Goal: Task Accomplishment & Management: Complete application form

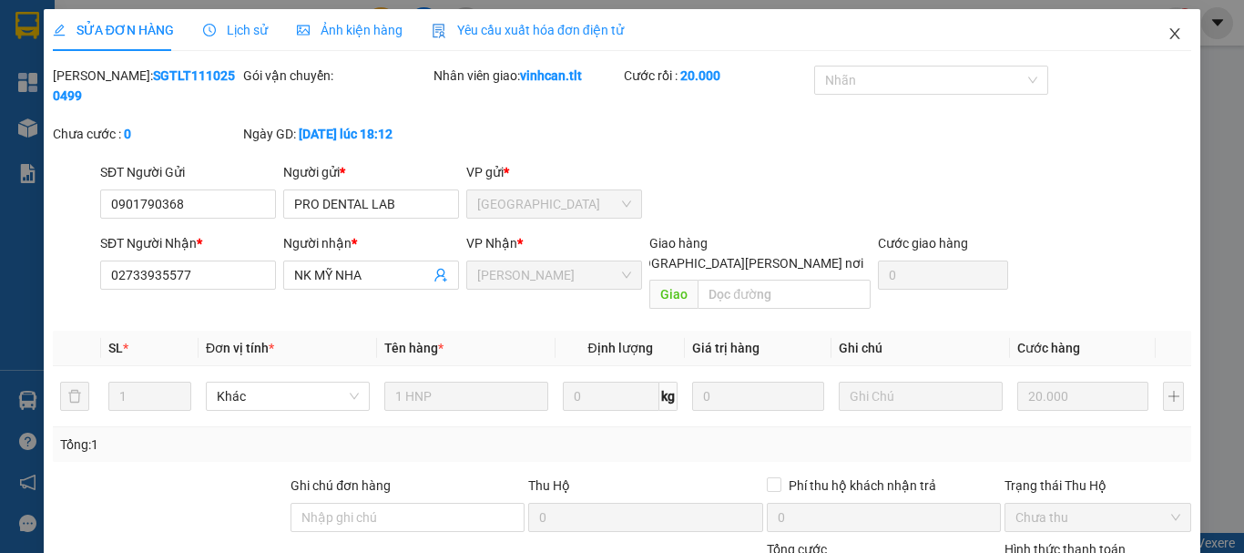
click at [1170, 36] on icon "close" at bounding box center [1175, 33] width 10 height 11
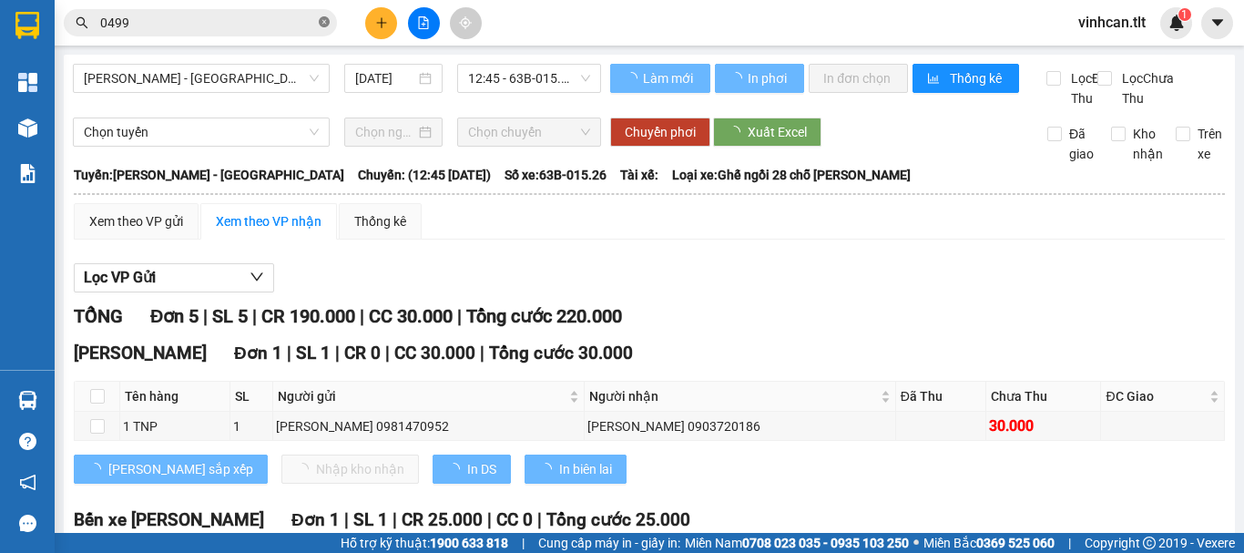
click at [328, 18] on icon "close-circle" at bounding box center [324, 21] width 11 height 11
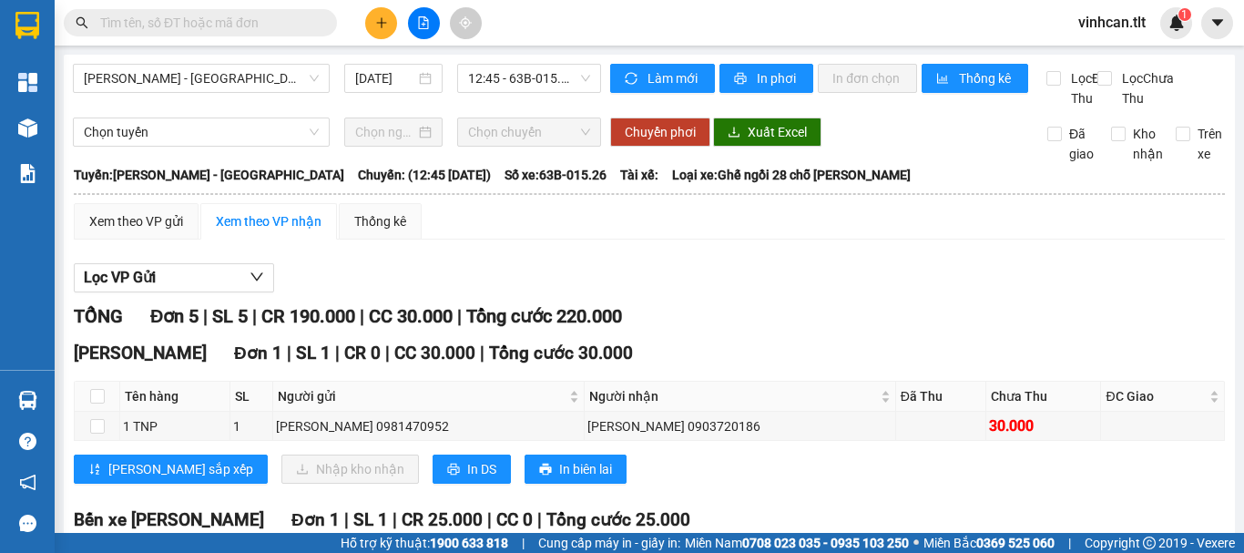
click at [281, 20] on input "text" at bounding box center [207, 23] width 215 height 20
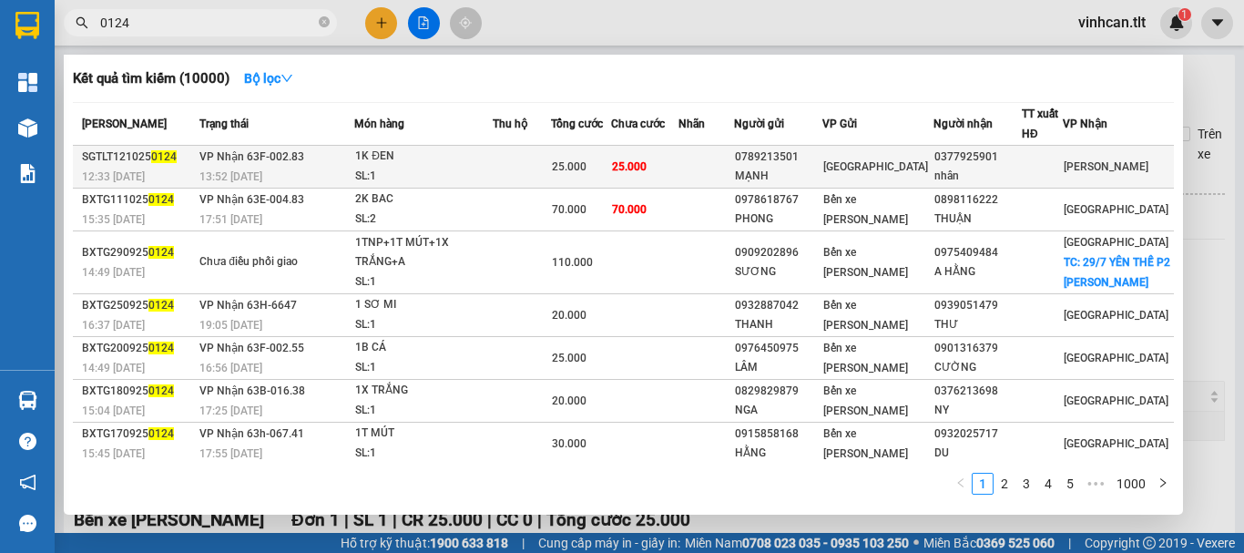
type input "0124"
click at [793, 157] on div "0789213501" at bounding box center [778, 157] width 87 height 19
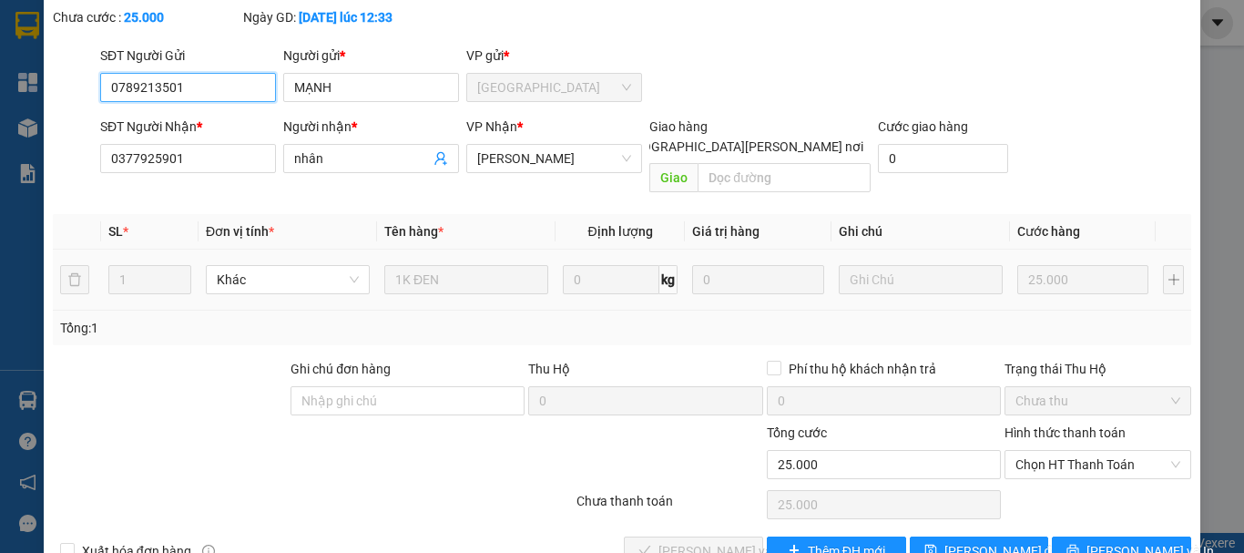
scroll to position [125, 0]
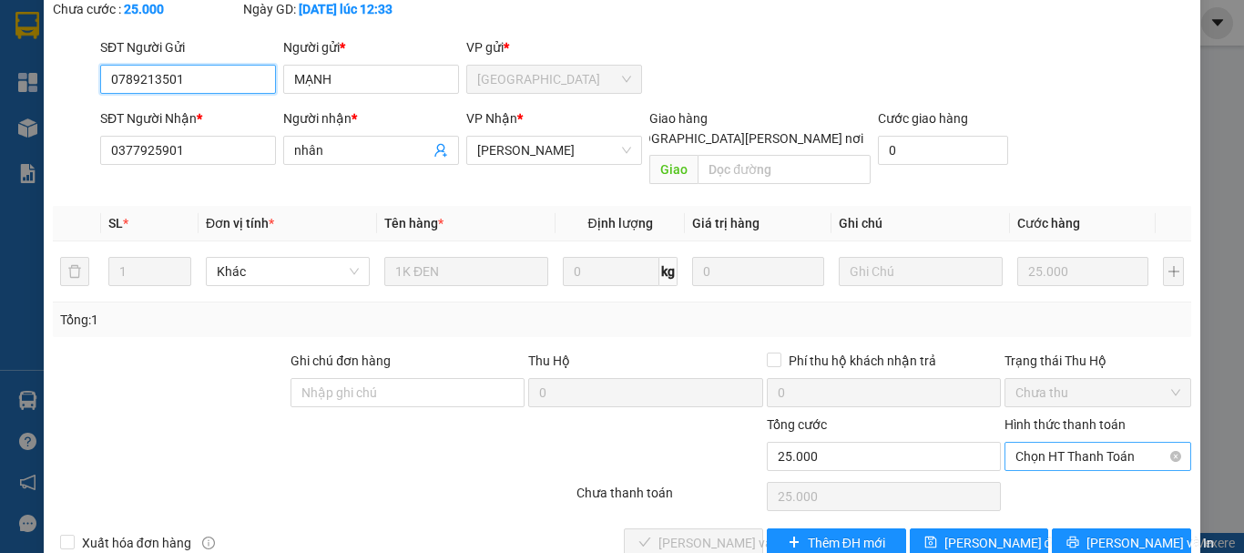
click at [1025, 443] on span "Chọn HT Thanh Toán" at bounding box center [1097, 456] width 165 height 27
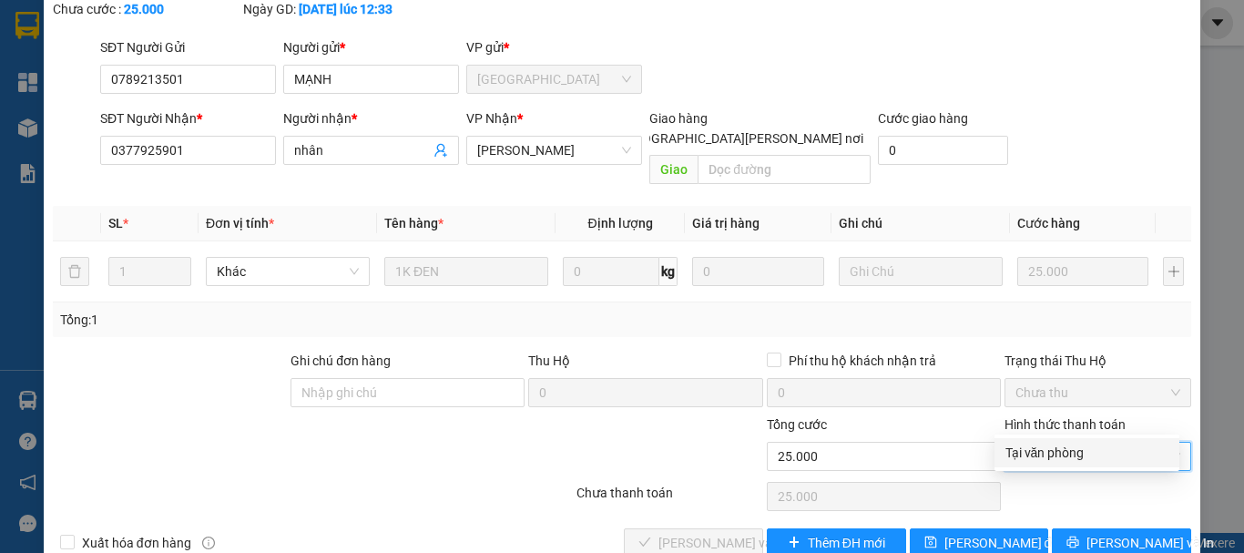
click at [1026, 454] on div "Tại văn phòng" at bounding box center [1086, 453] width 163 height 20
type input "0"
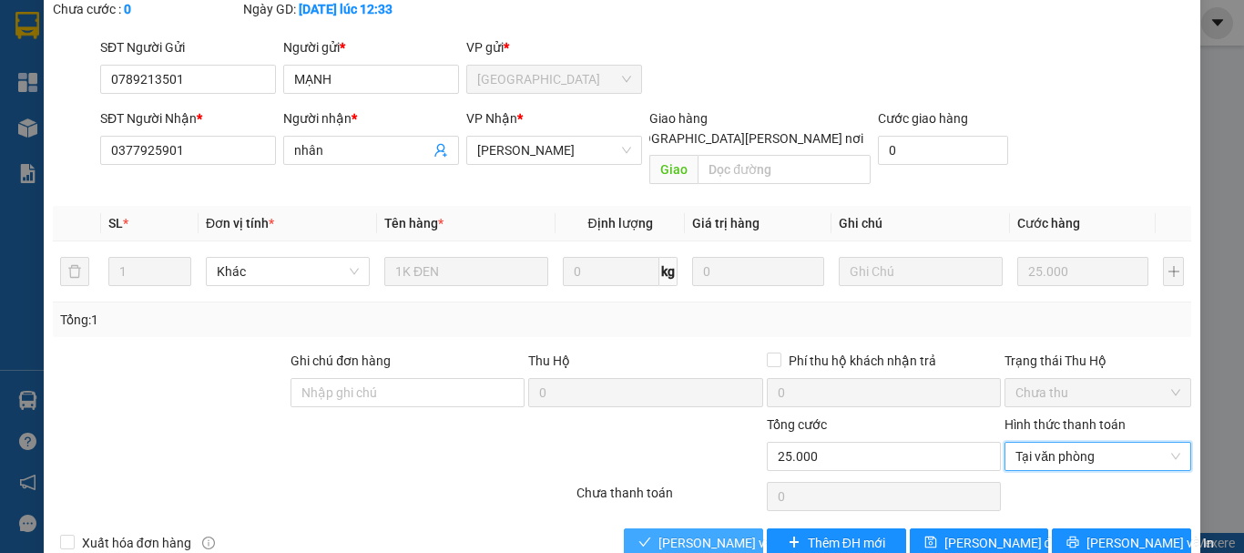
click at [719, 533] on span "[PERSON_NAME] và [PERSON_NAME] hàng" at bounding box center [781, 543] width 246 height 20
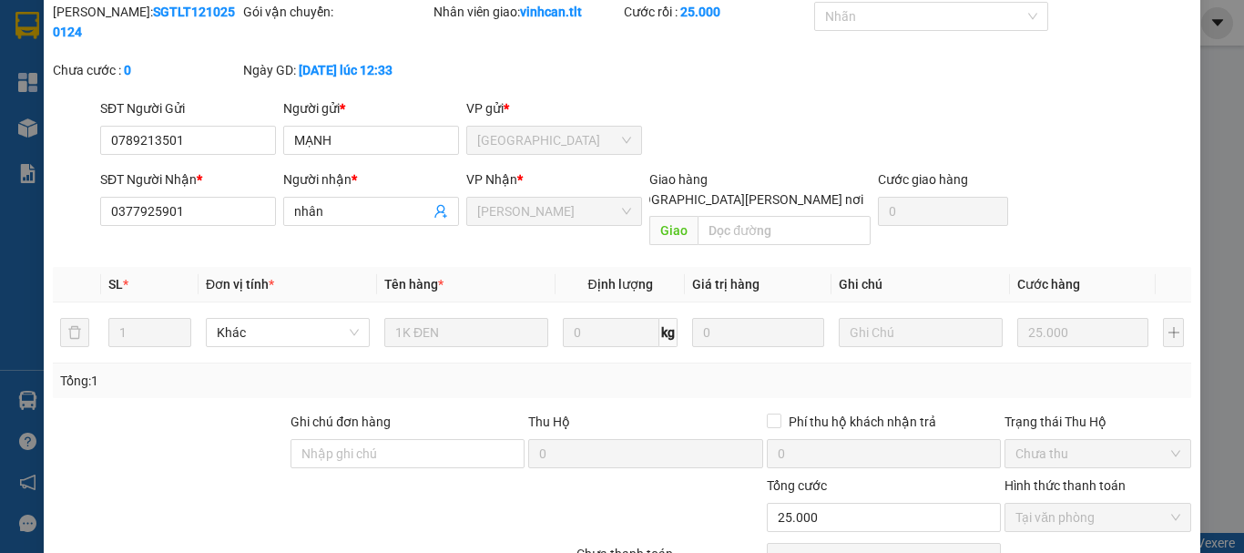
scroll to position [0, 0]
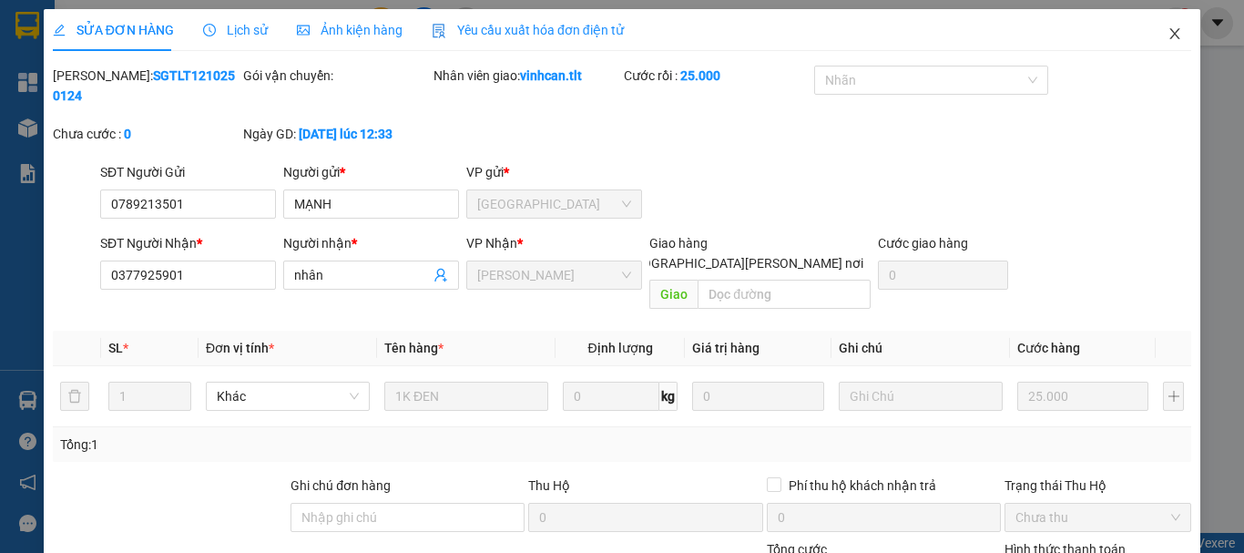
click at [1168, 34] on icon "close" at bounding box center [1175, 33] width 15 height 15
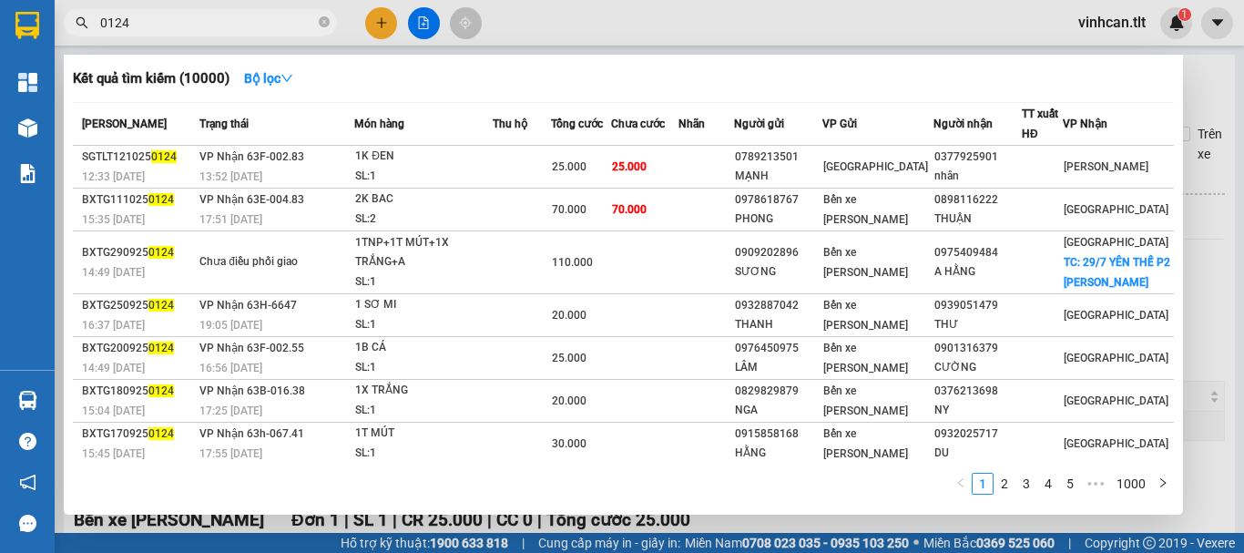
click at [321, 22] on icon "close-circle" at bounding box center [324, 21] width 11 height 11
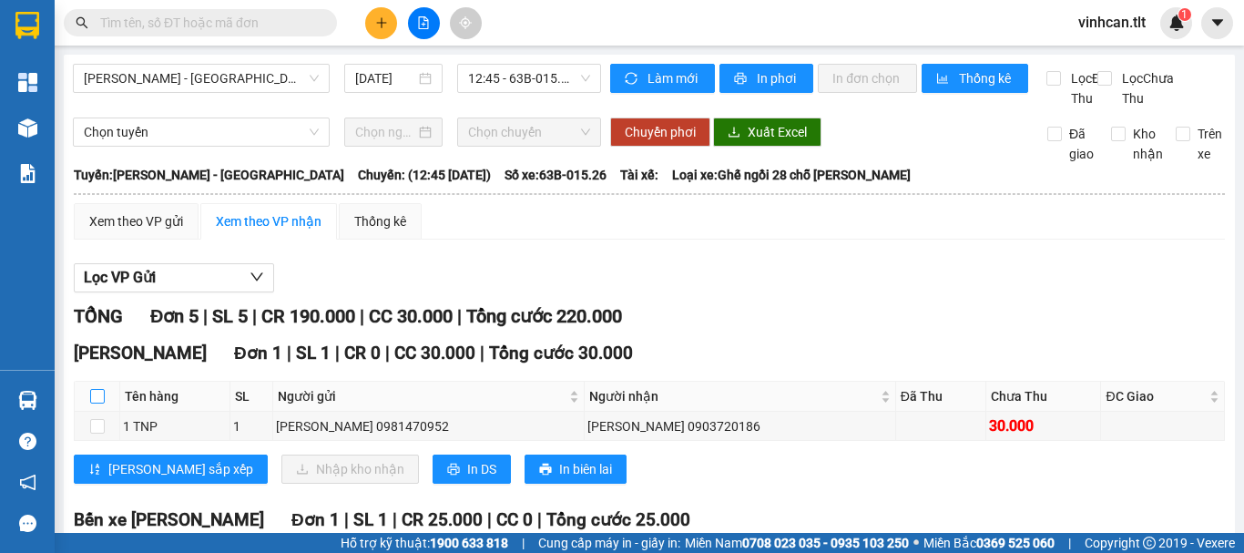
click at [92, 403] on input "checkbox" at bounding box center [97, 396] width 15 height 15
checkbox input "true"
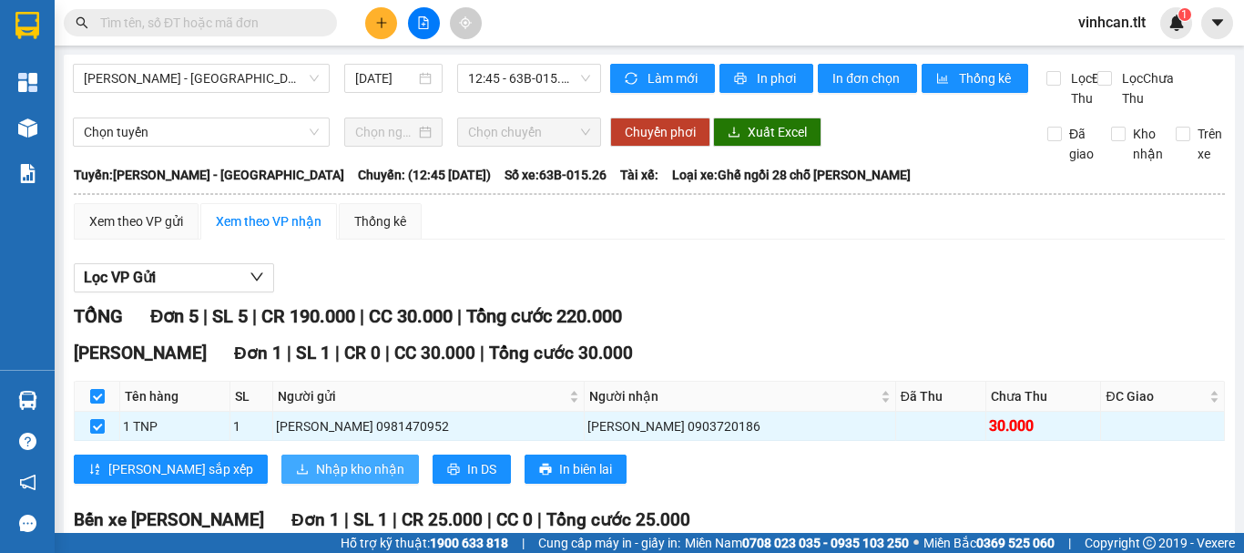
click at [316, 479] on span "Nhập kho nhận" at bounding box center [360, 469] width 88 height 20
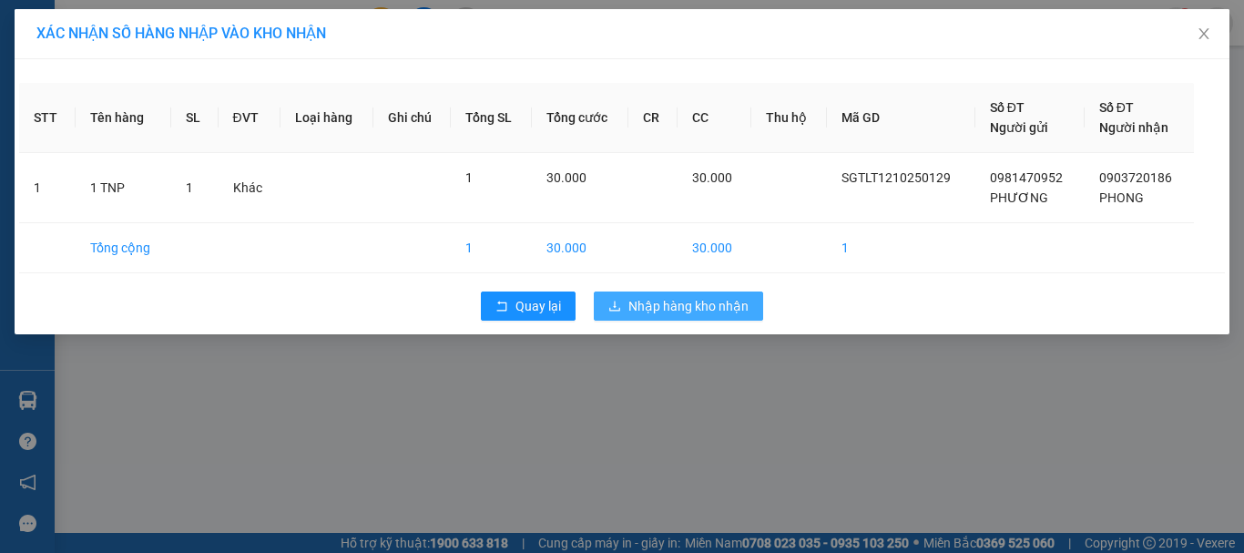
click at [658, 296] on span "Nhập hàng kho nhận" at bounding box center [688, 306] width 120 height 20
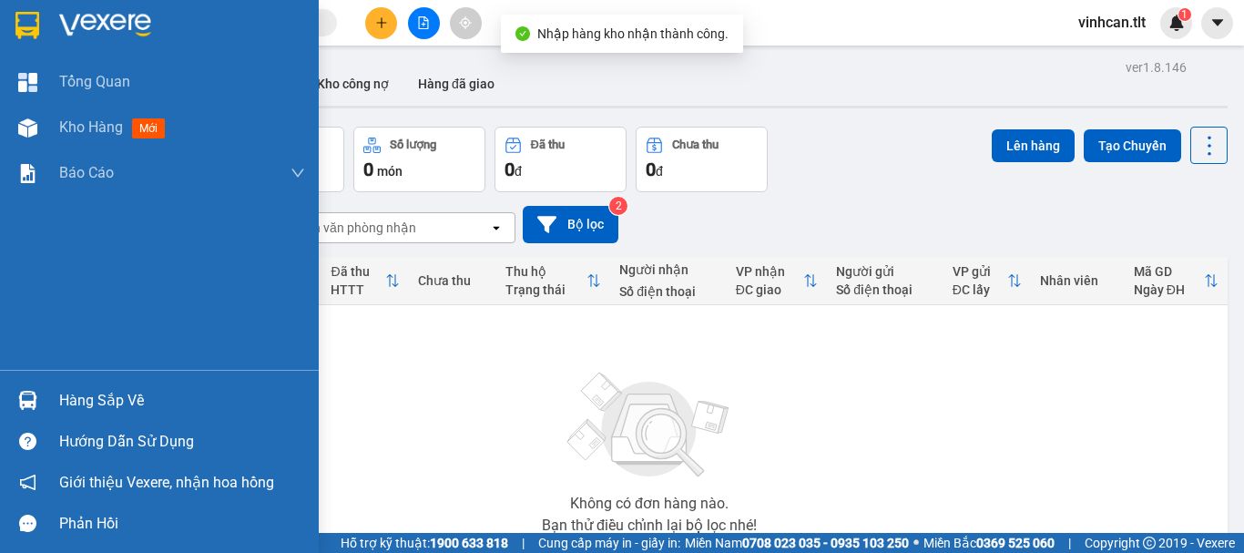
drag, startPoint x: 71, startPoint y: 395, endPoint x: 86, endPoint y: 398, distance: 14.8
click at [72, 395] on div "Hàng sắp về" at bounding box center [182, 400] width 246 height 27
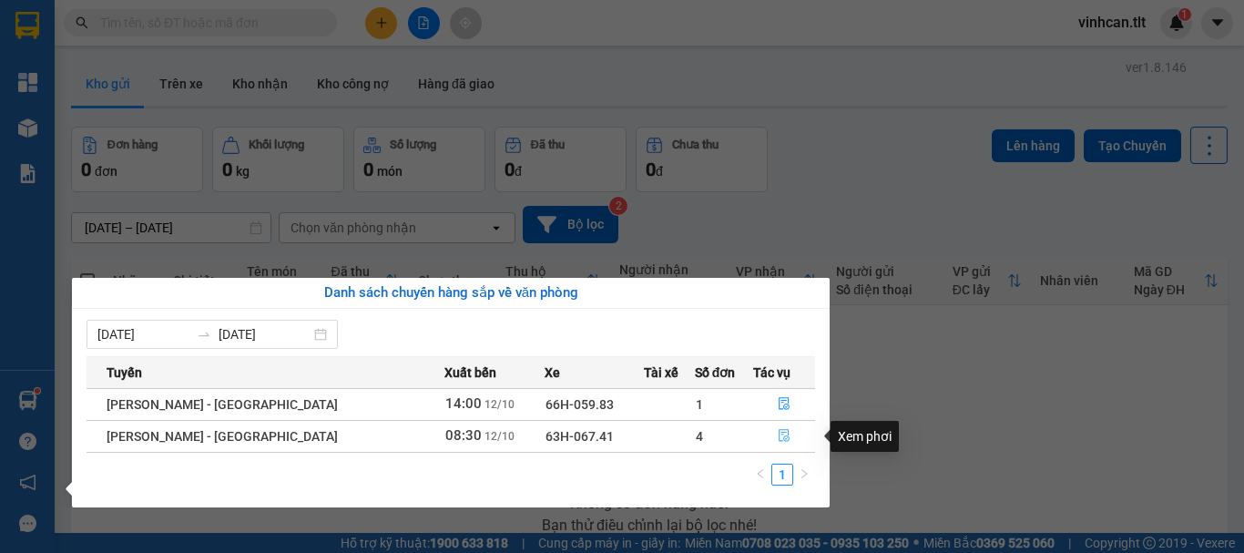
click at [779, 434] on icon "file-done" at bounding box center [784, 436] width 11 height 13
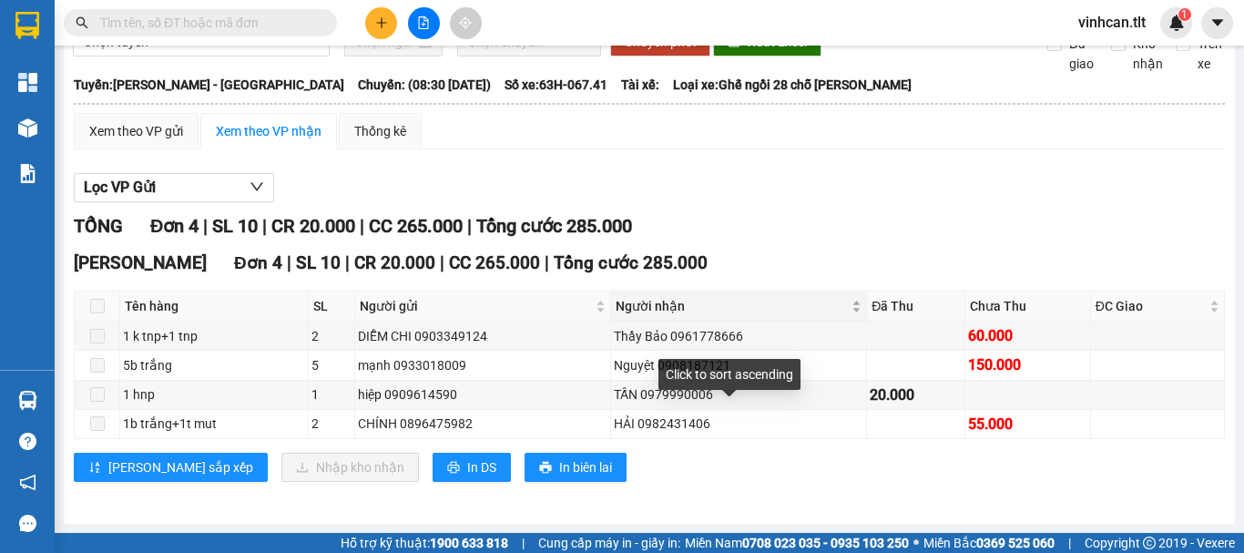
scroll to position [110, 0]
click at [215, 15] on input "text" at bounding box center [207, 23] width 215 height 20
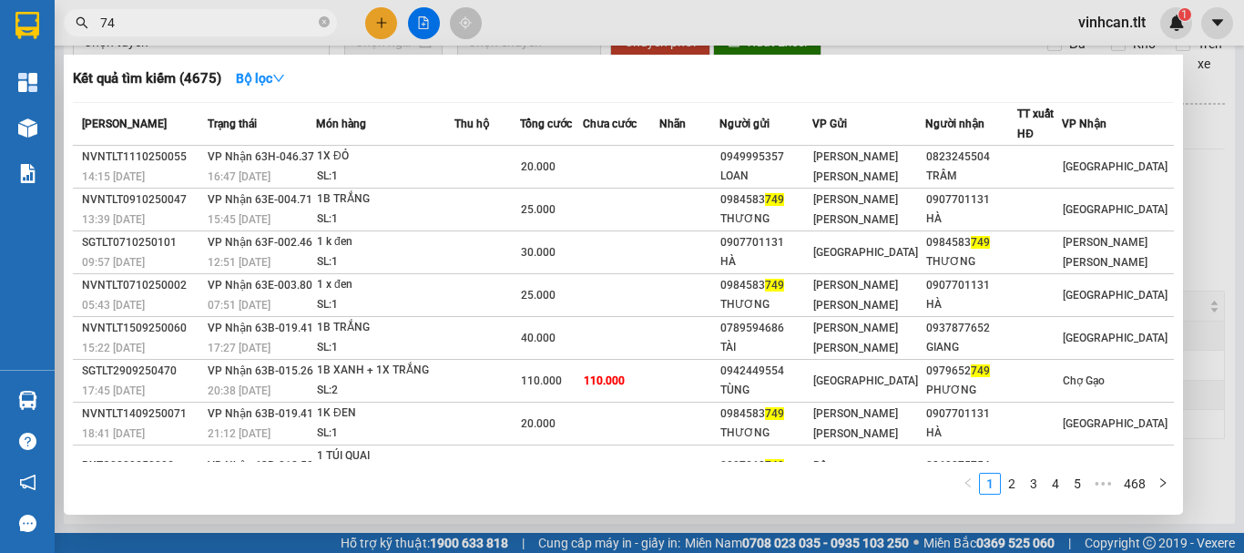
type input "7"
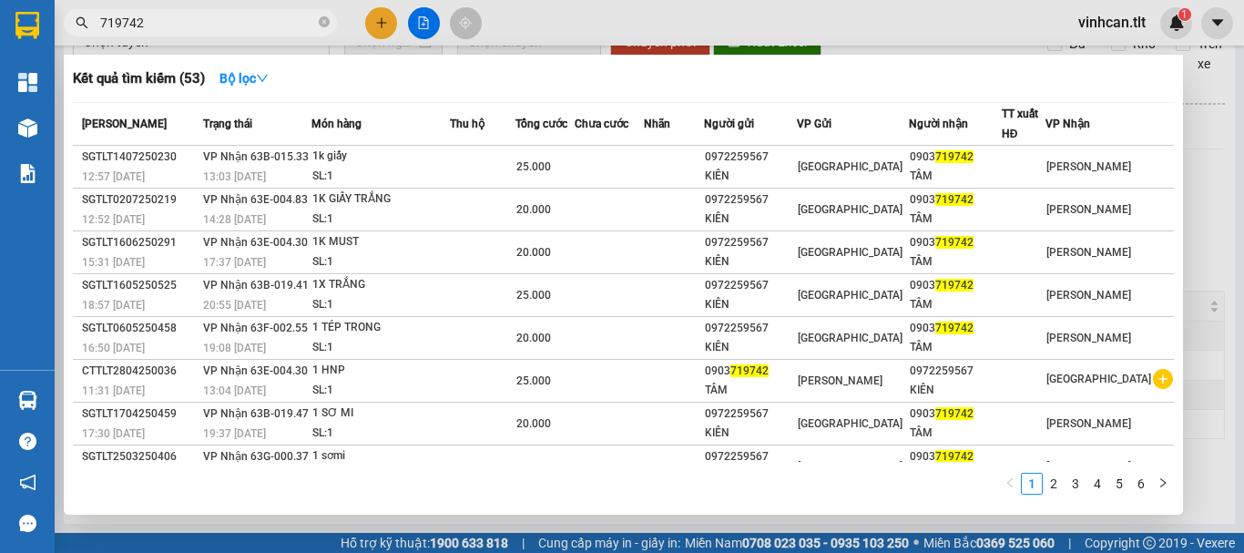
type input "719742"
drag, startPoint x: 320, startPoint y: 18, endPoint x: 309, endPoint y: 25, distance: 12.7
click at [313, 24] on span "719742" at bounding box center [200, 22] width 273 height 27
click at [321, 22] on icon "close-circle" at bounding box center [324, 21] width 11 height 11
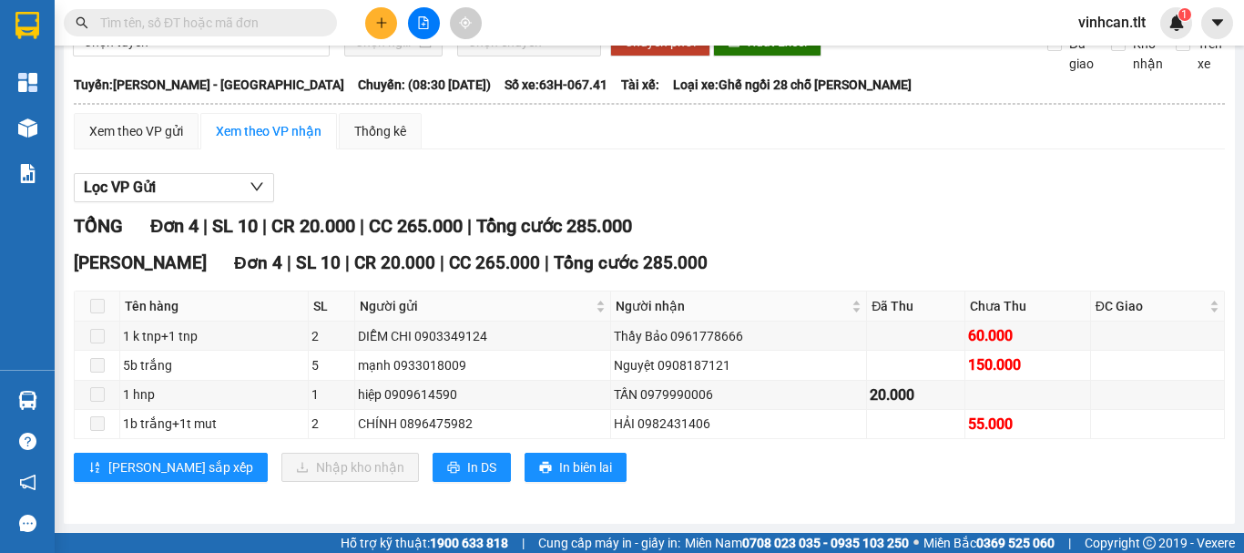
click at [285, 21] on input "text" at bounding box center [207, 23] width 215 height 20
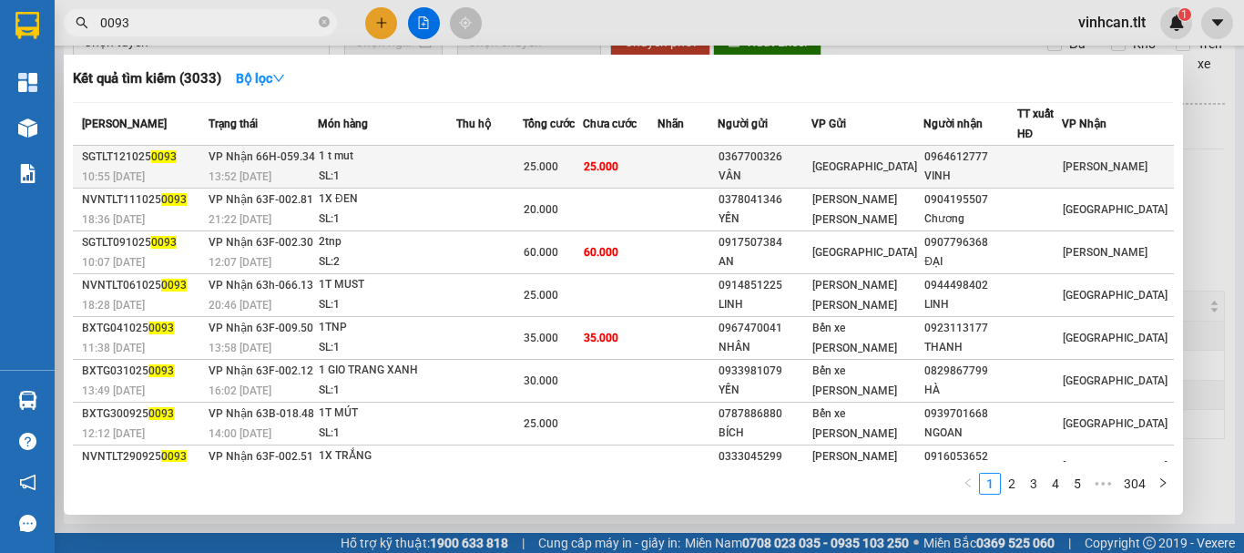
type input "0093"
click at [781, 154] on div "0367700326" at bounding box center [764, 157] width 91 height 19
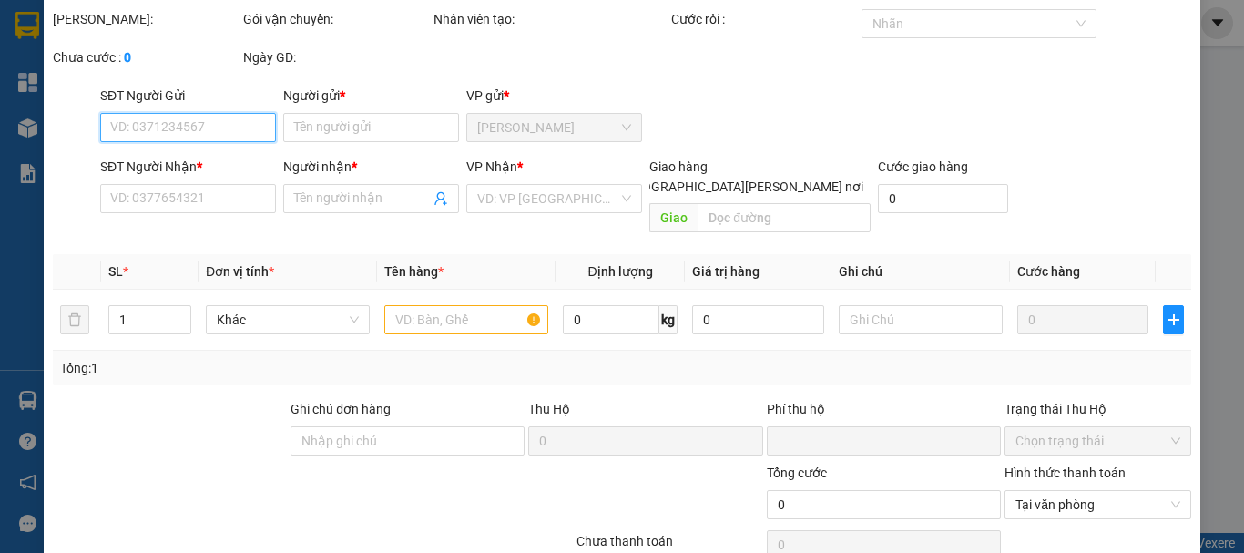
type input "0367700326"
type input "VÂN"
type input "0964612777"
type input "VINH"
type input "0"
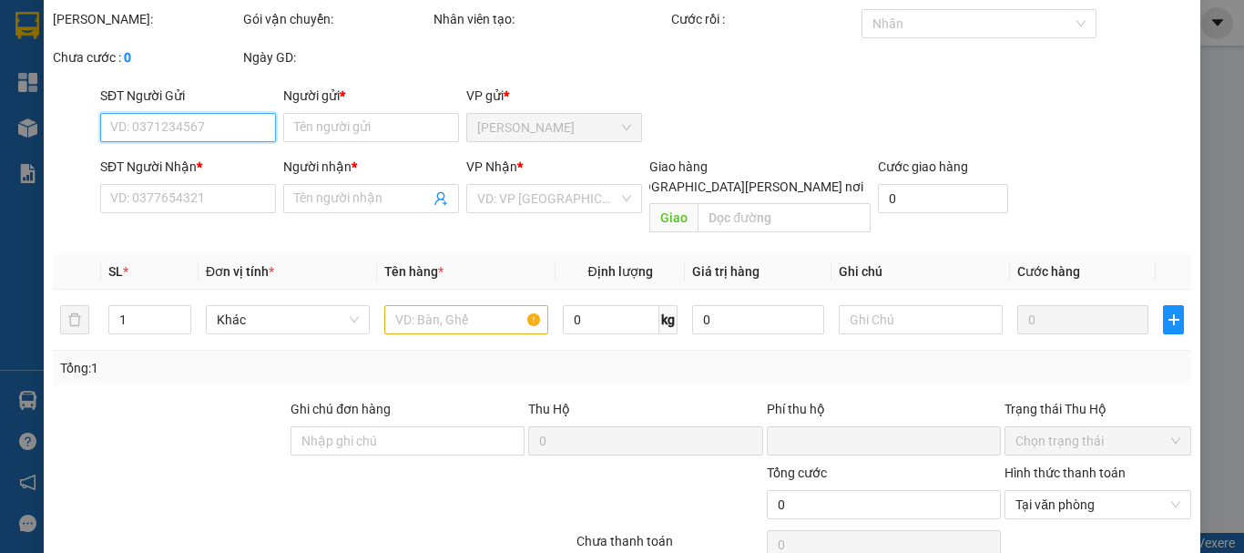
type input "25.000"
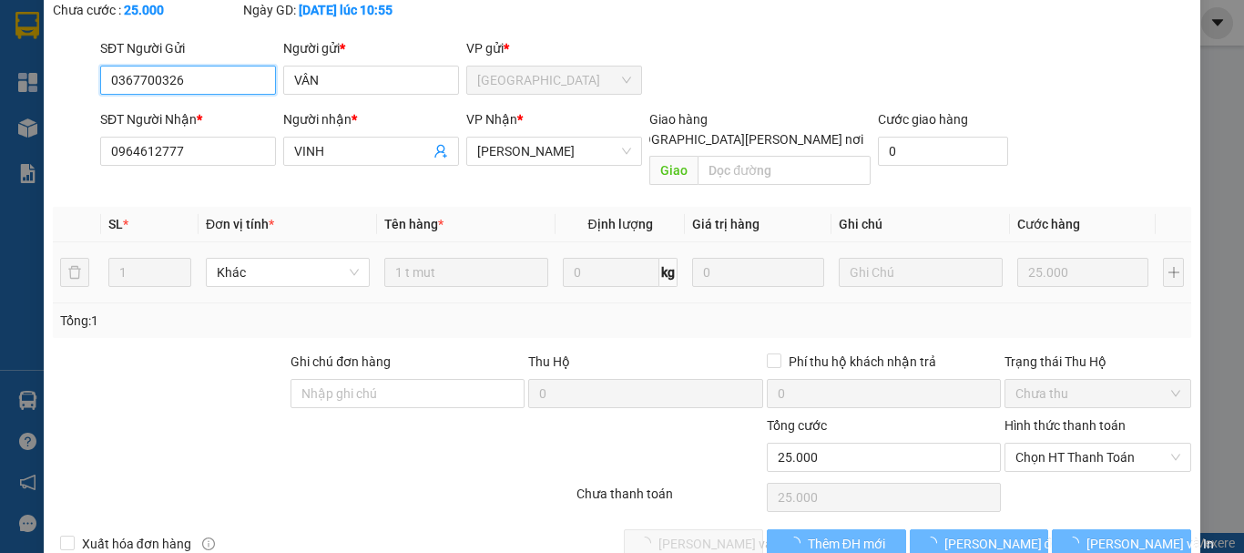
scroll to position [125, 0]
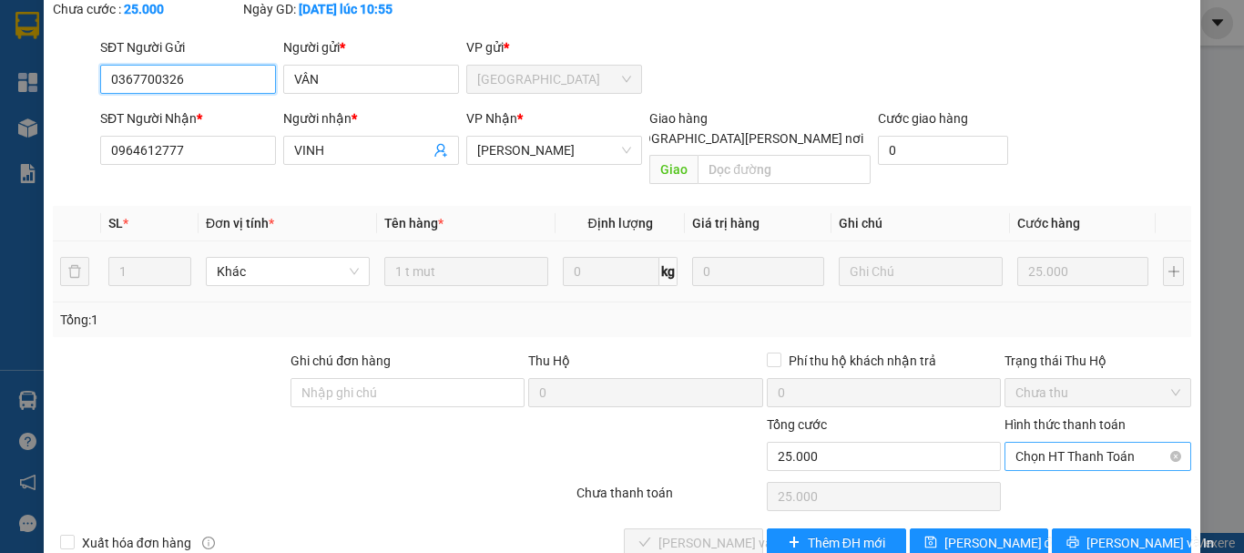
click at [1031, 443] on span "Chọn HT Thanh Toán" at bounding box center [1097, 456] width 165 height 27
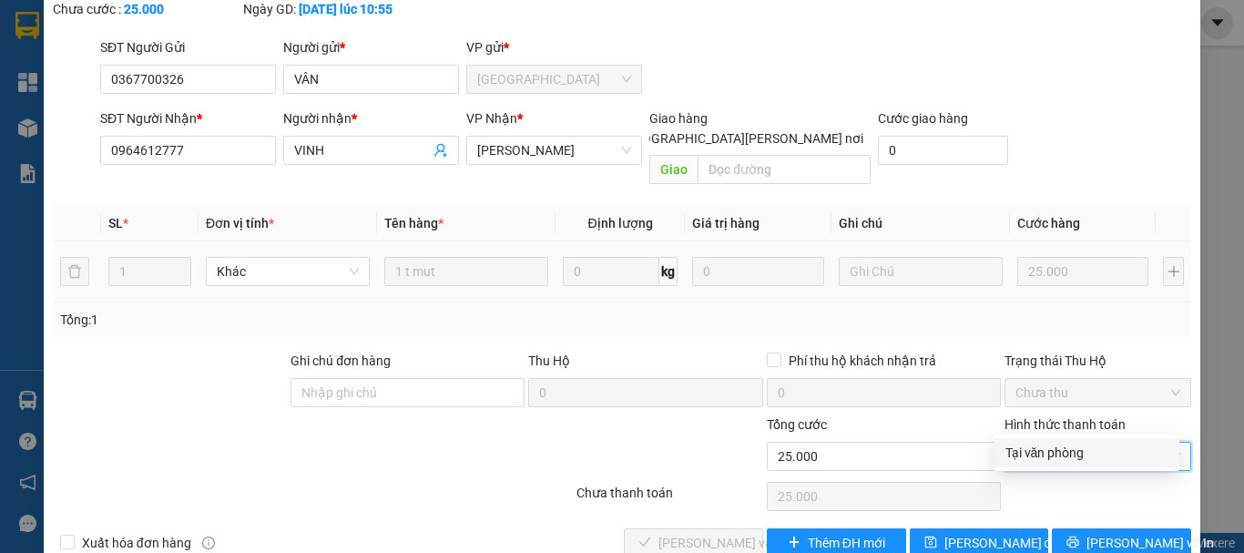
click at [1041, 450] on div "Tại văn phòng" at bounding box center [1086, 453] width 163 height 20
type input "0"
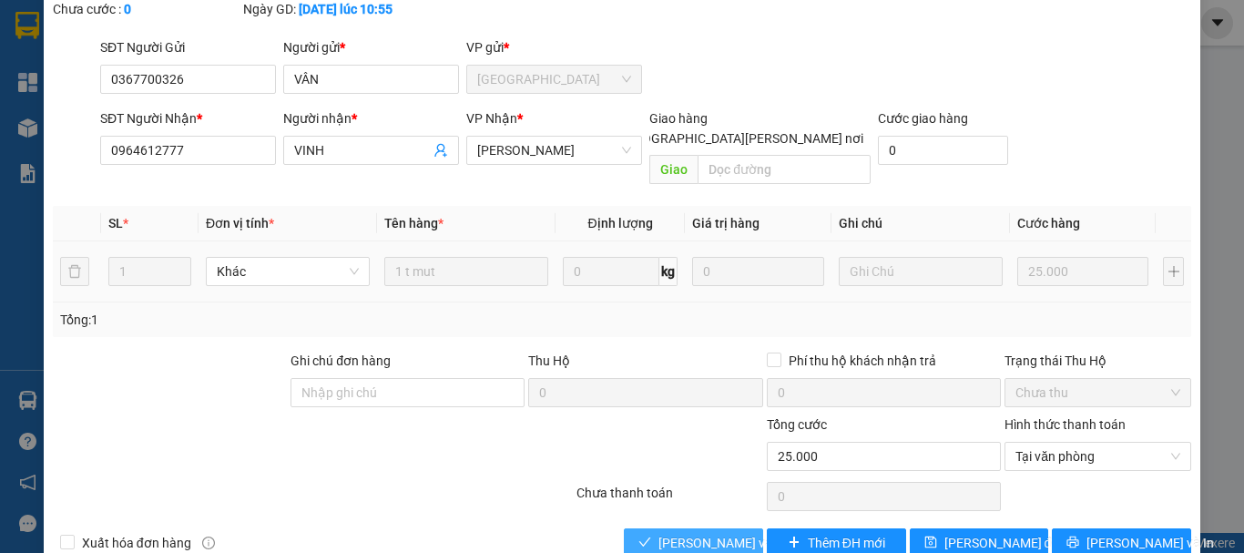
click at [725, 533] on span "[PERSON_NAME] và [PERSON_NAME] hàng" at bounding box center [781, 543] width 246 height 20
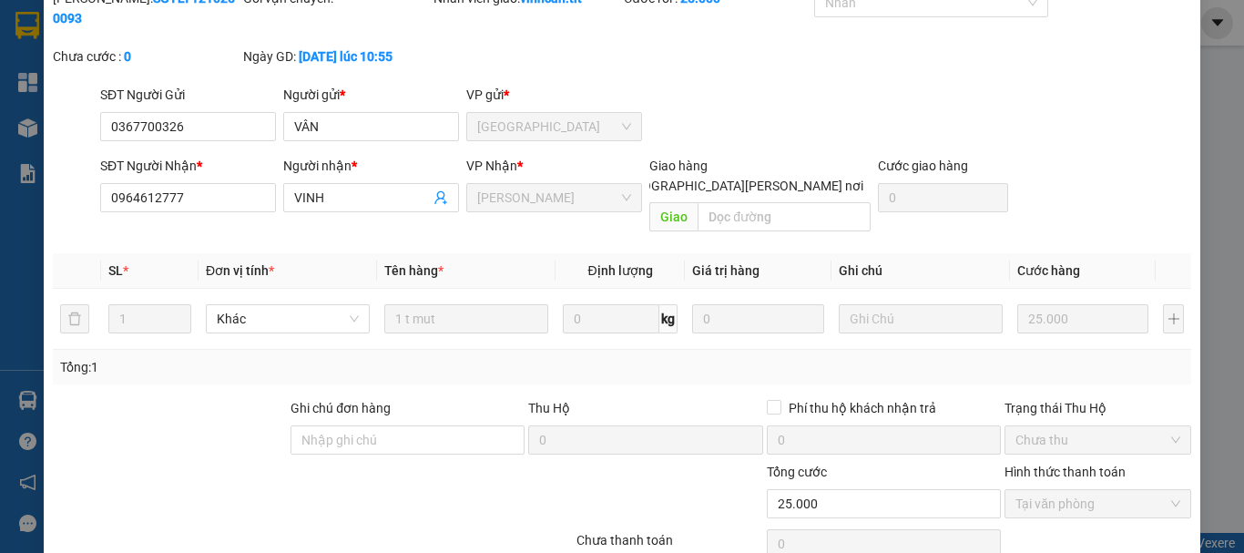
scroll to position [0, 0]
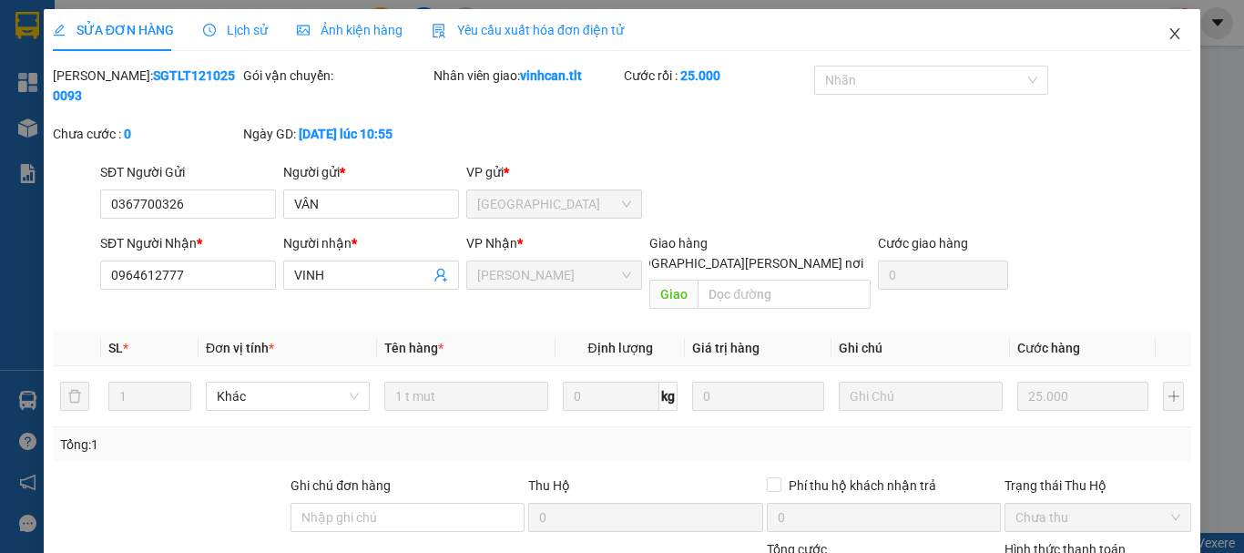
click at [1170, 37] on icon "close" at bounding box center [1175, 33] width 10 height 11
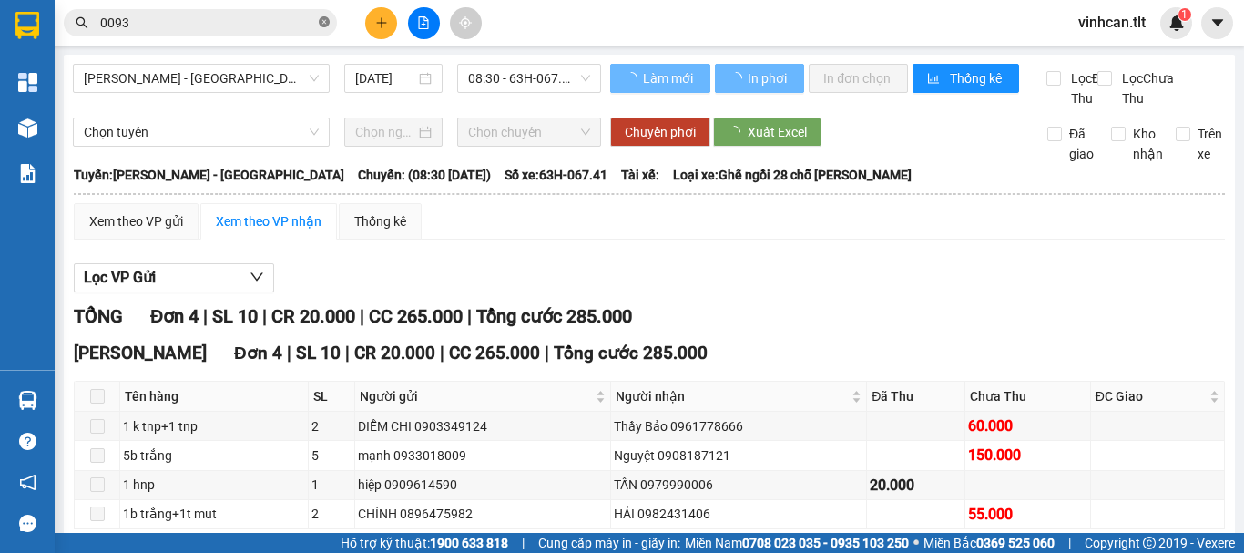
click at [326, 19] on icon "close-circle" at bounding box center [324, 21] width 11 height 11
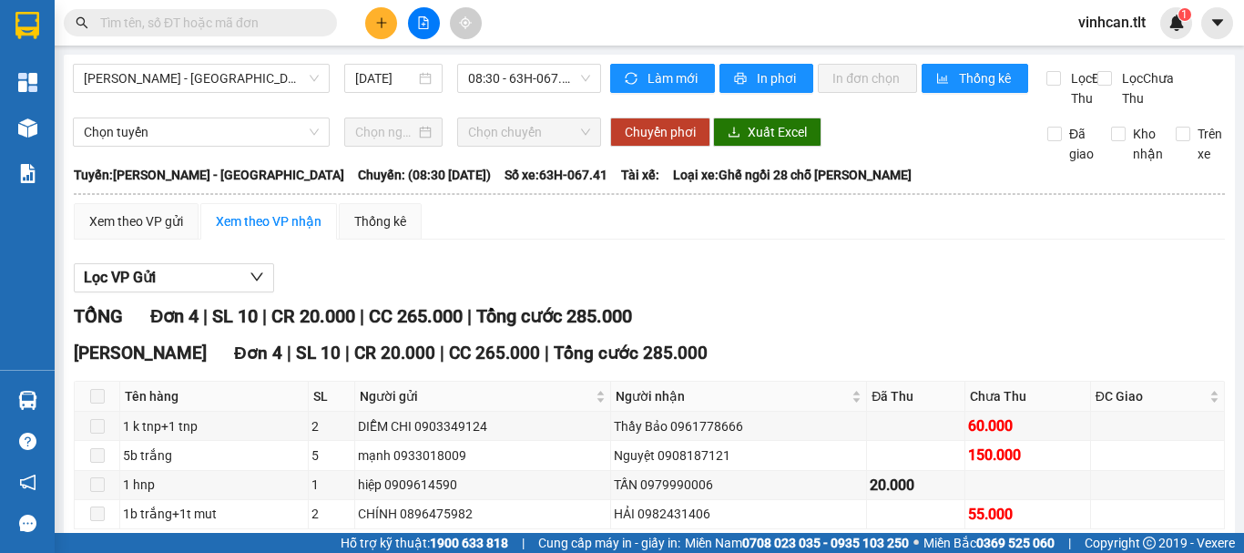
click at [302, 18] on input "text" at bounding box center [207, 23] width 215 height 20
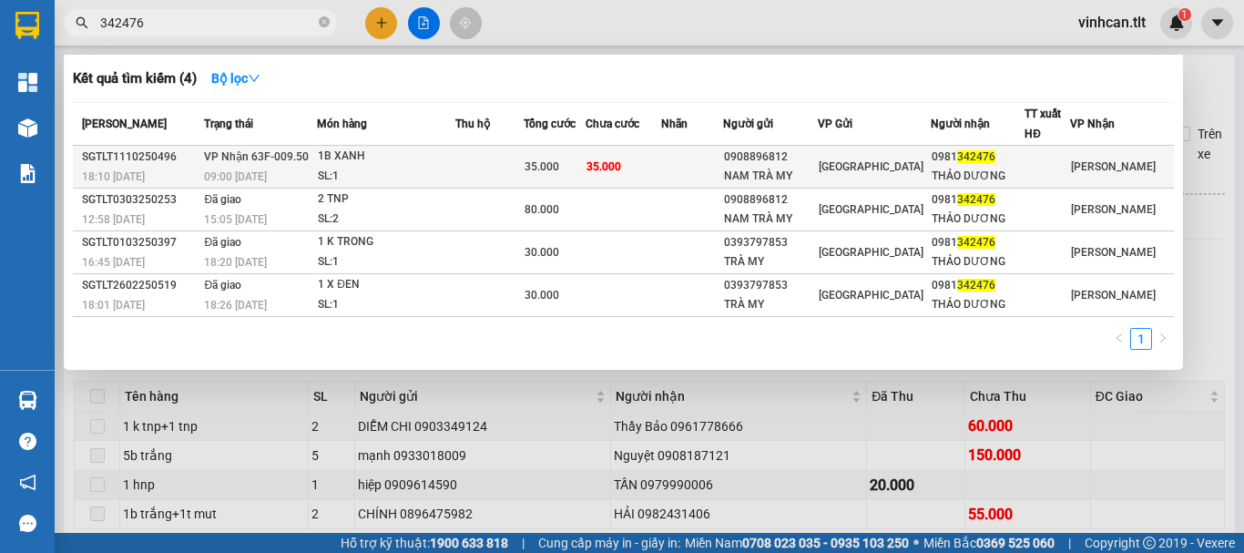
type input "342476"
click at [794, 174] on div "NAM TRÀ MY" at bounding box center [770, 176] width 93 height 19
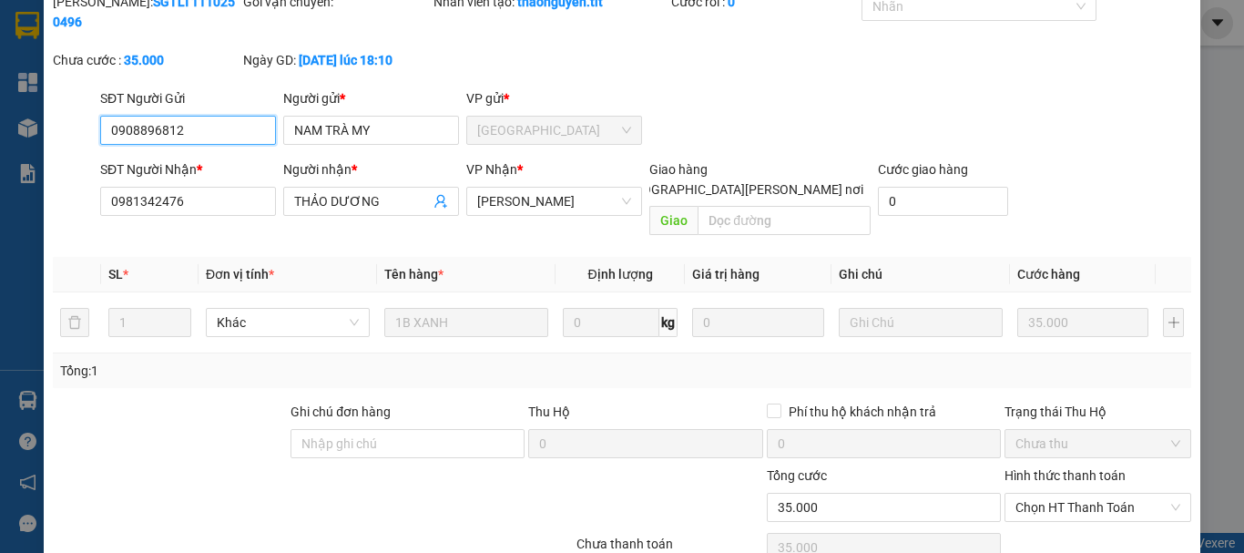
scroll to position [125, 0]
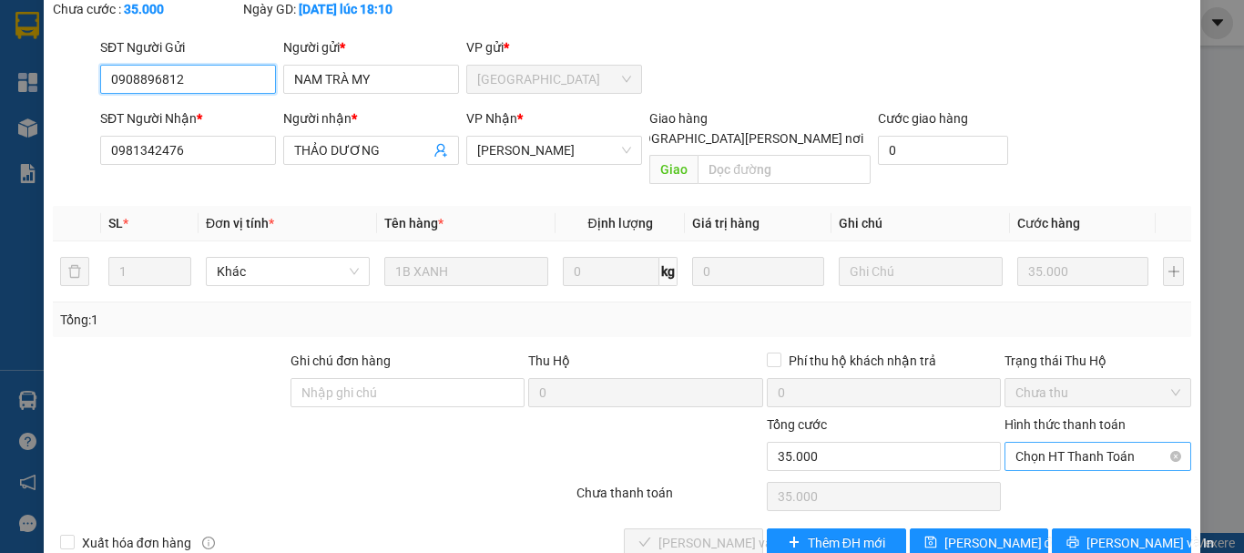
click at [1025, 443] on span "Chọn HT Thanh Toán" at bounding box center [1097, 456] width 165 height 27
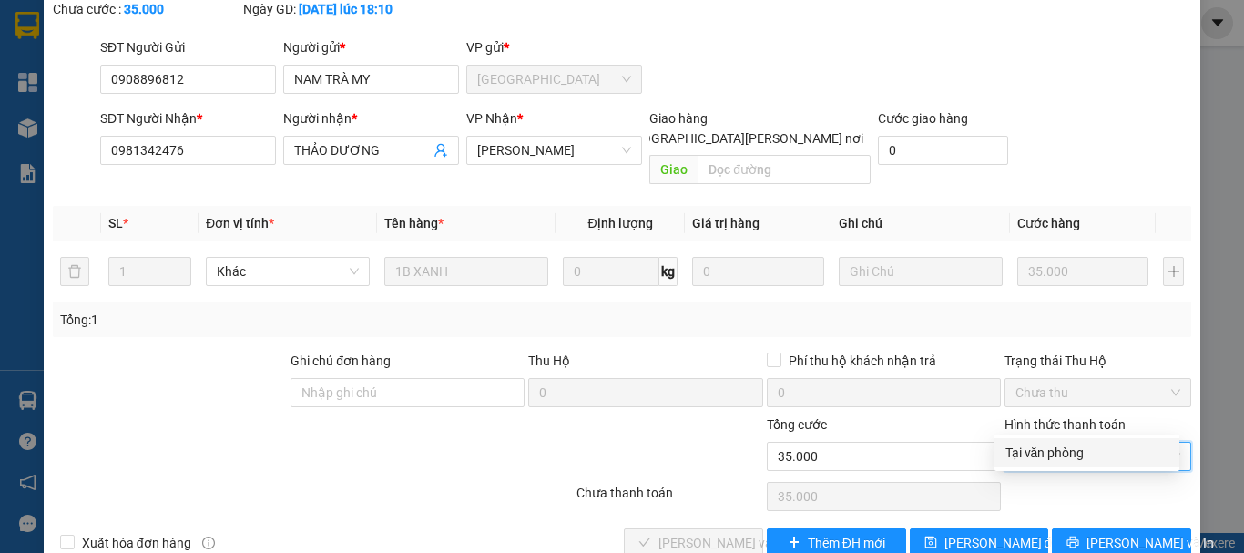
click at [1028, 457] on div "Tại văn phòng" at bounding box center [1086, 453] width 163 height 20
type input "0"
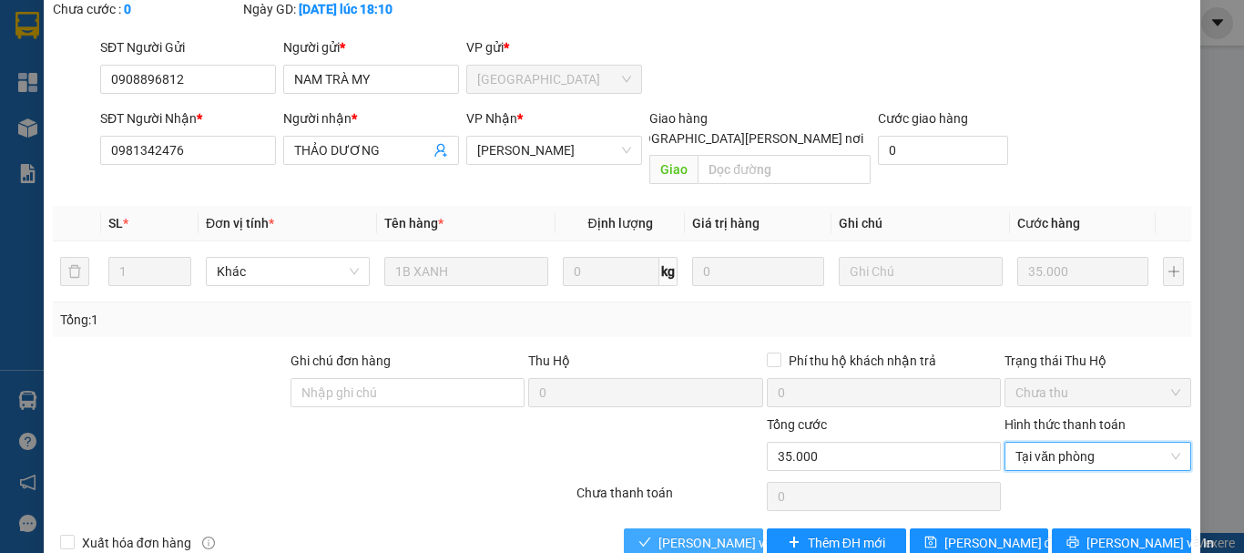
drag, startPoint x: 695, startPoint y: 513, endPoint x: 703, endPoint y: 488, distance: 25.9
click at [699, 528] on button "[PERSON_NAME] và [PERSON_NAME] hàng" at bounding box center [693, 542] width 139 height 29
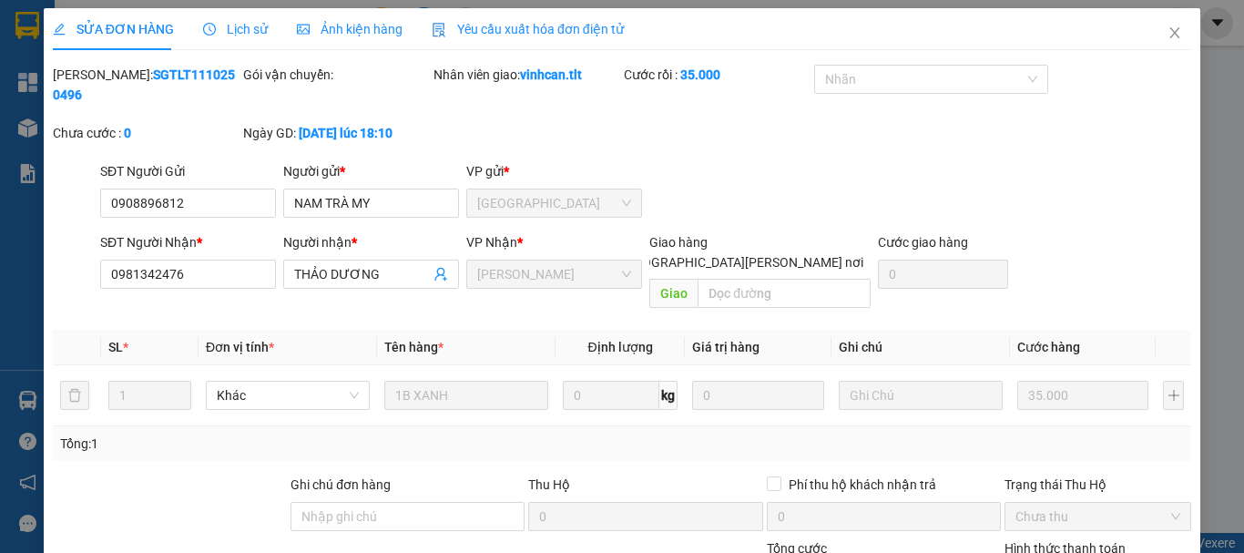
scroll to position [0, 0]
drag, startPoint x: 1164, startPoint y: 27, endPoint x: 1157, endPoint y: 34, distance: 9.7
click at [1168, 31] on icon "close" at bounding box center [1175, 33] width 15 height 15
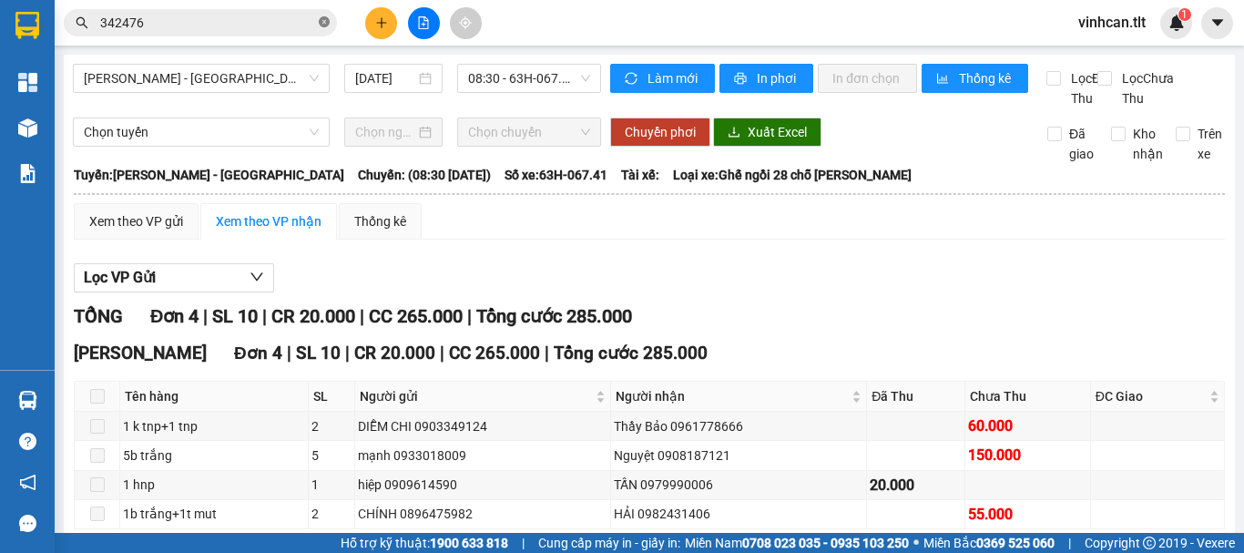
click at [320, 24] on icon "close-circle" at bounding box center [324, 21] width 11 height 11
click at [320, 24] on span at bounding box center [324, 23] width 11 height 20
click at [163, 21] on input "text" at bounding box center [207, 23] width 215 height 20
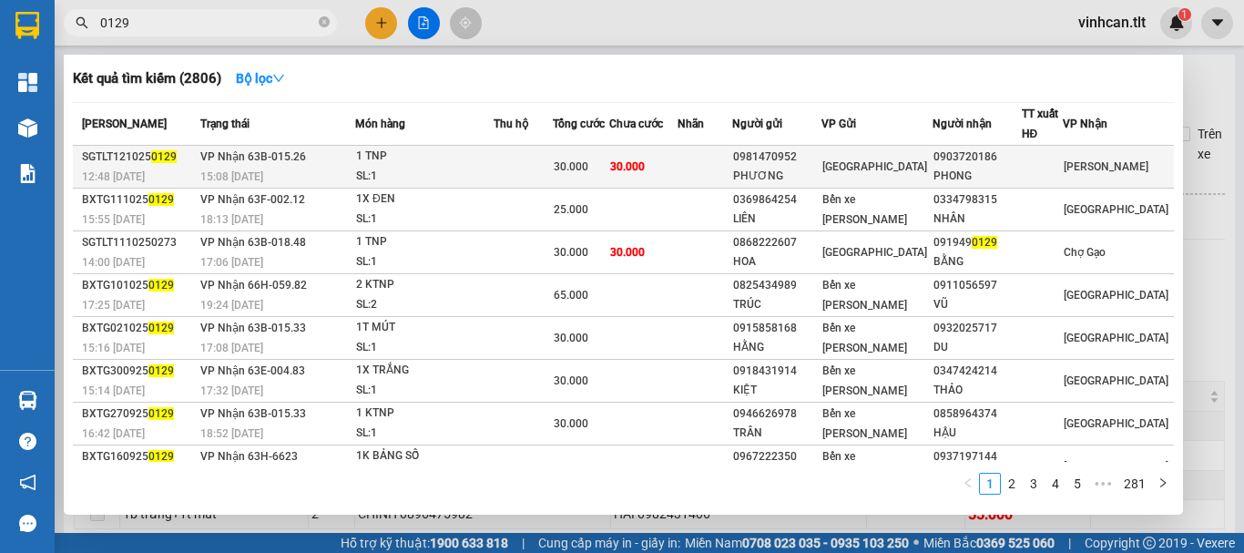
type input "0129"
click at [820, 153] on div "0981470952" at bounding box center [776, 157] width 87 height 19
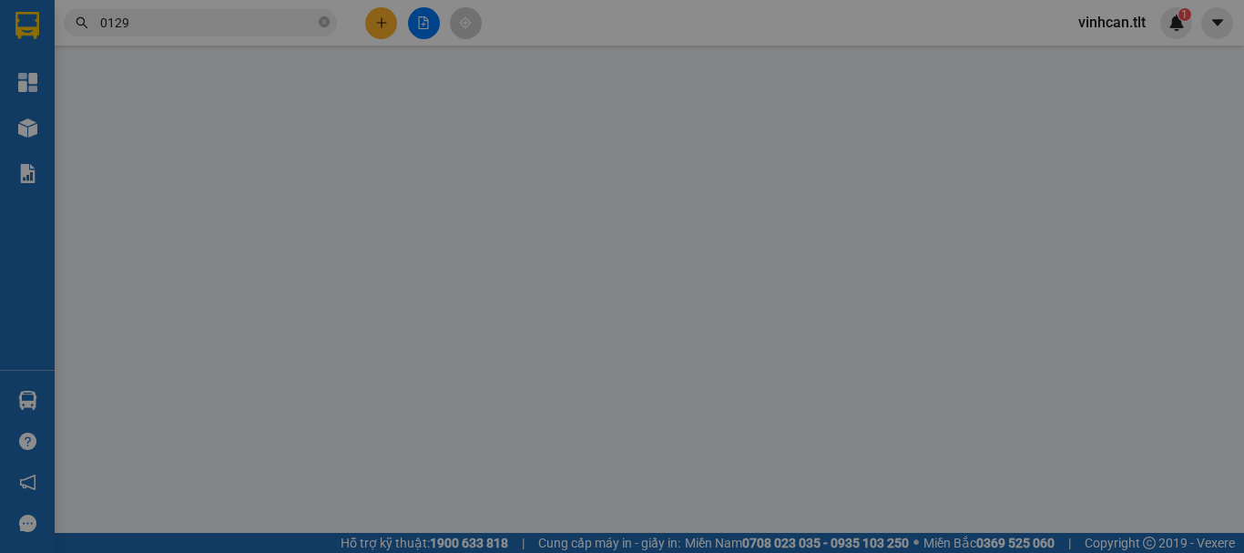
type input "0981470952"
type input "PHƯƠNG"
type input "0903720186"
type input "PHONG"
type input "0"
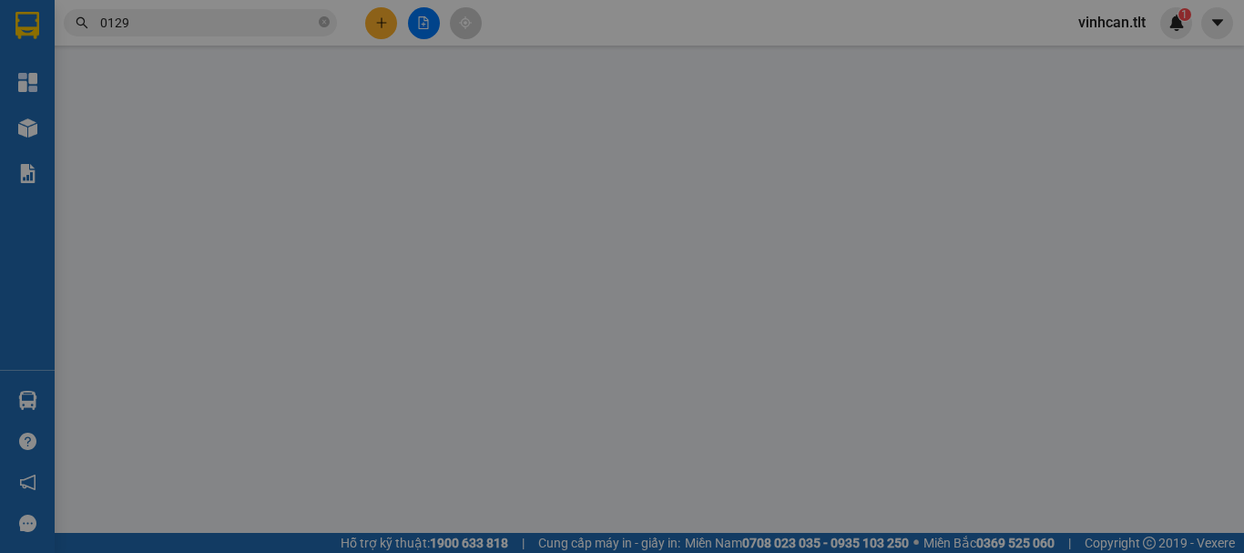
type input "30.000"
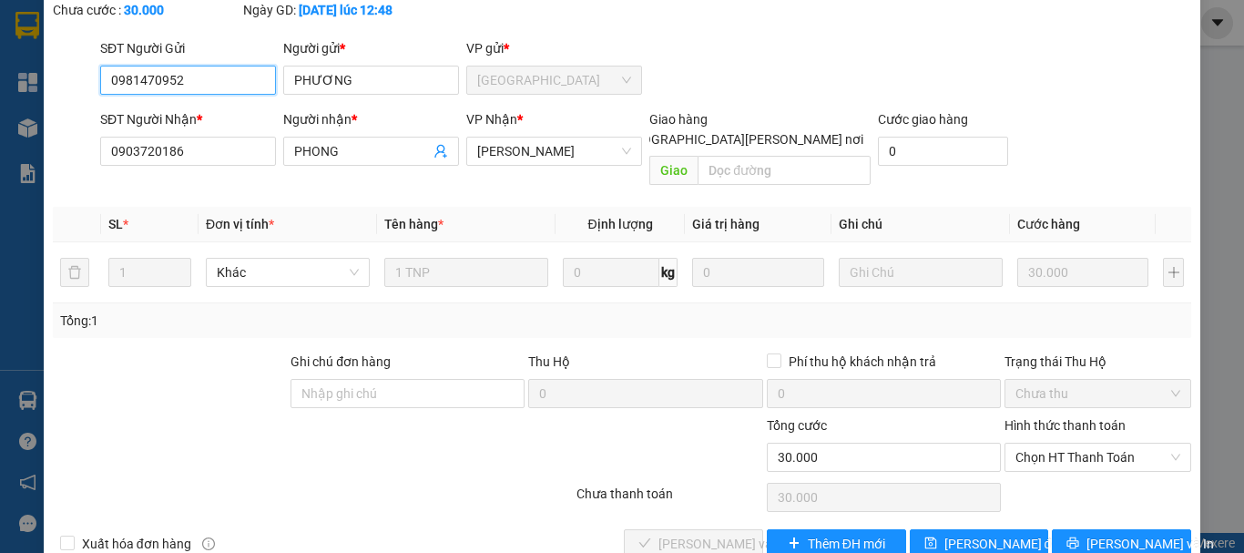
scroll to position [125, 0]
click at [1044, 443] on span "Chọn HT Thanh Toán" at bounding box center [1097, 456] width 165 height 27
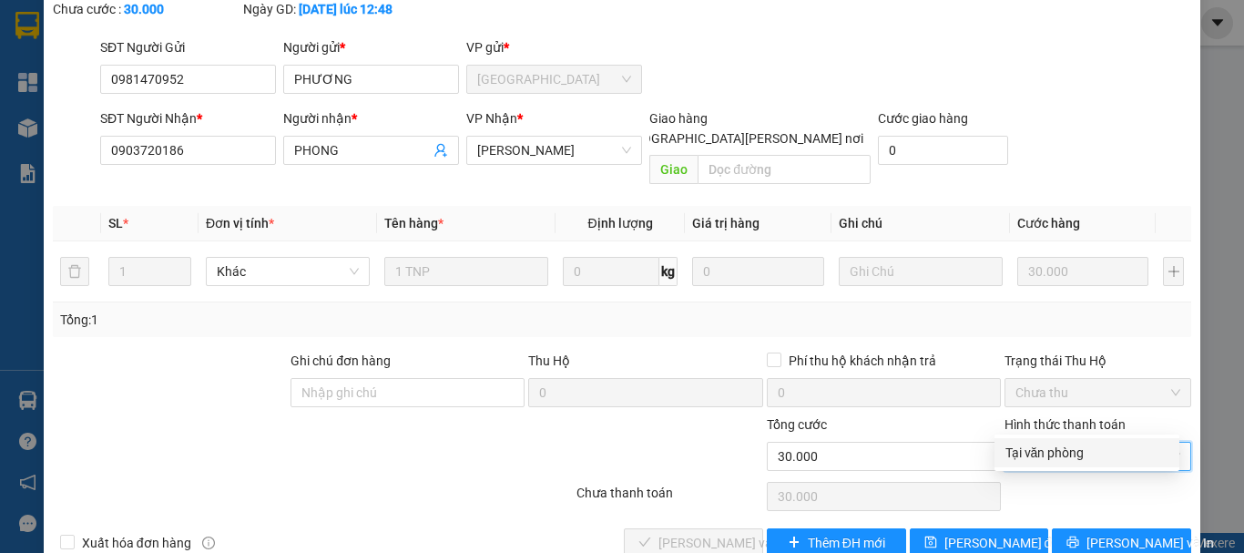
drag, startPoint x: 1034, startPoint y: 455, endPoint x: 730, endPoint y: 487, distance: 305.9
click at [1033, 455] on div "Tại văn phòng" at bounding box center [1086, 453] width 163 height 20
type input "0"
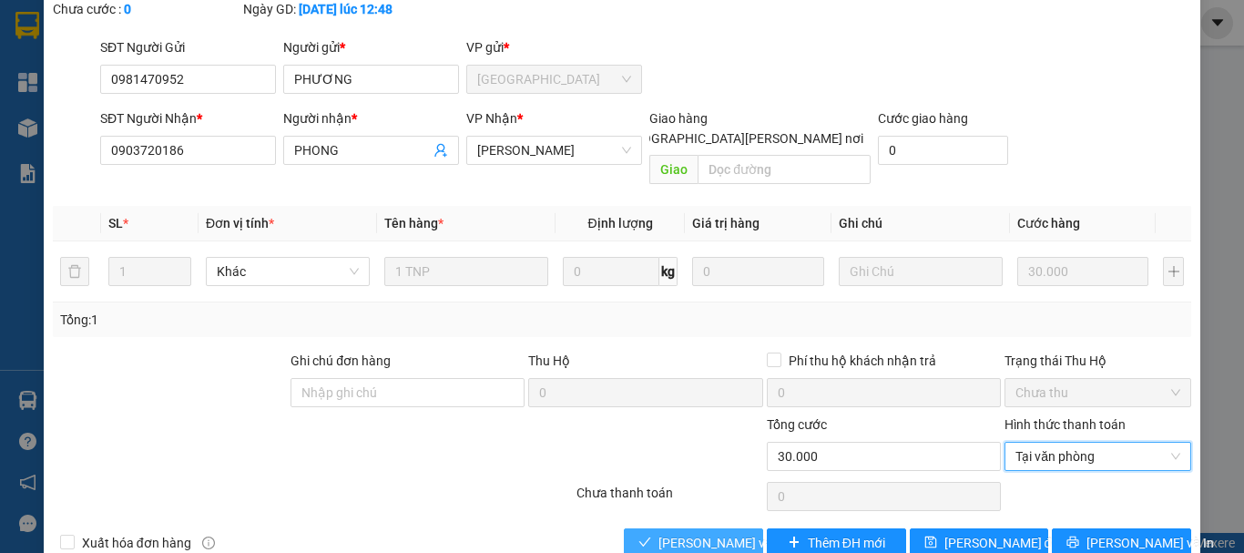
click at [709, 528] on button "[PERSON_NAME] và [PERSON_NAME] hàng" at bounding box center [693, 542] width 139 height 29
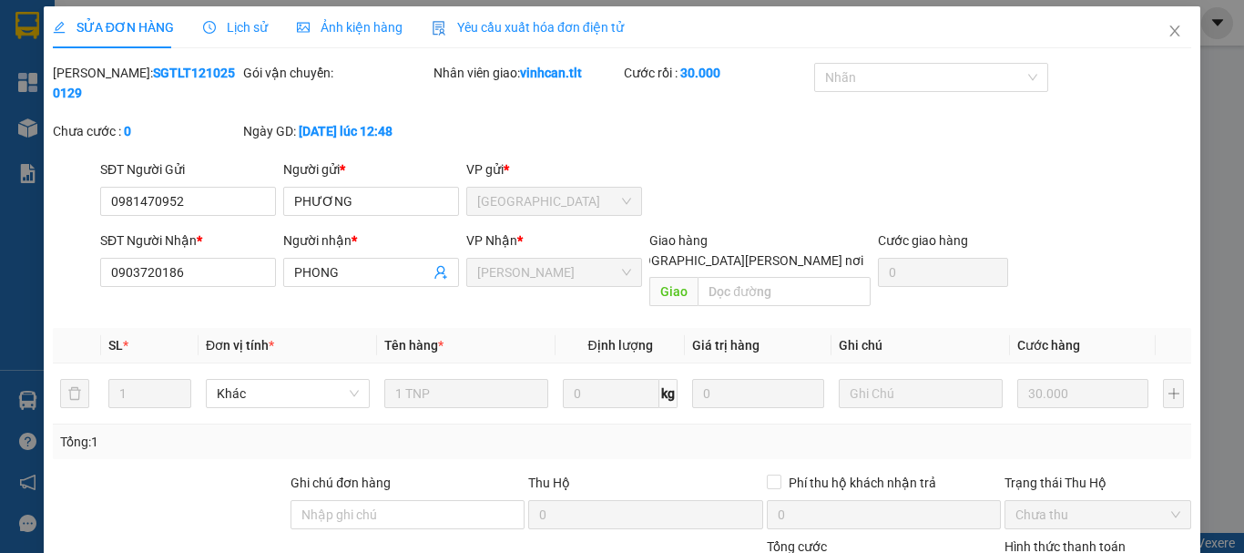
scroll to position [0, 0]
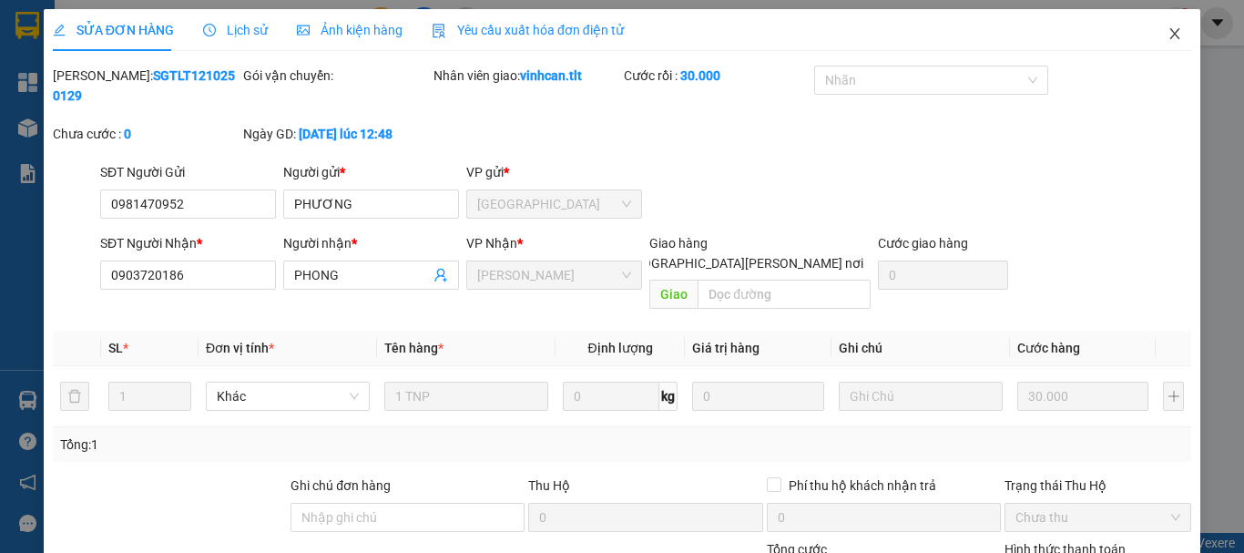
click at [1168, 39] on icon "close" at bounding box center [1175, 33] width 15 height 15
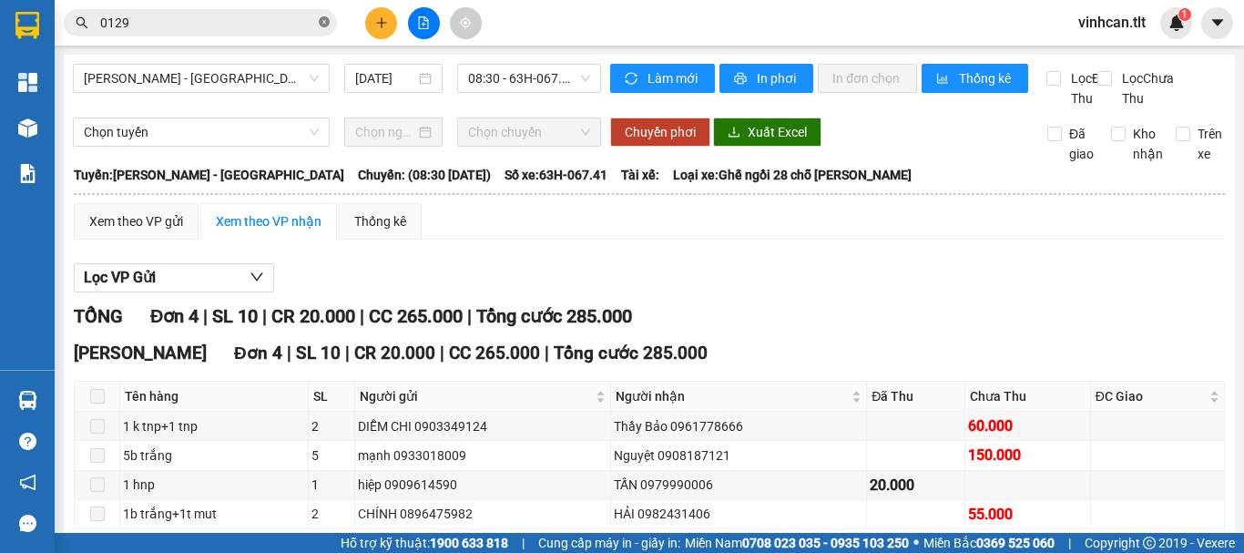
click at [323, 22] on icon "close-circle" at bounding box center [324, 21] width 11 height 11
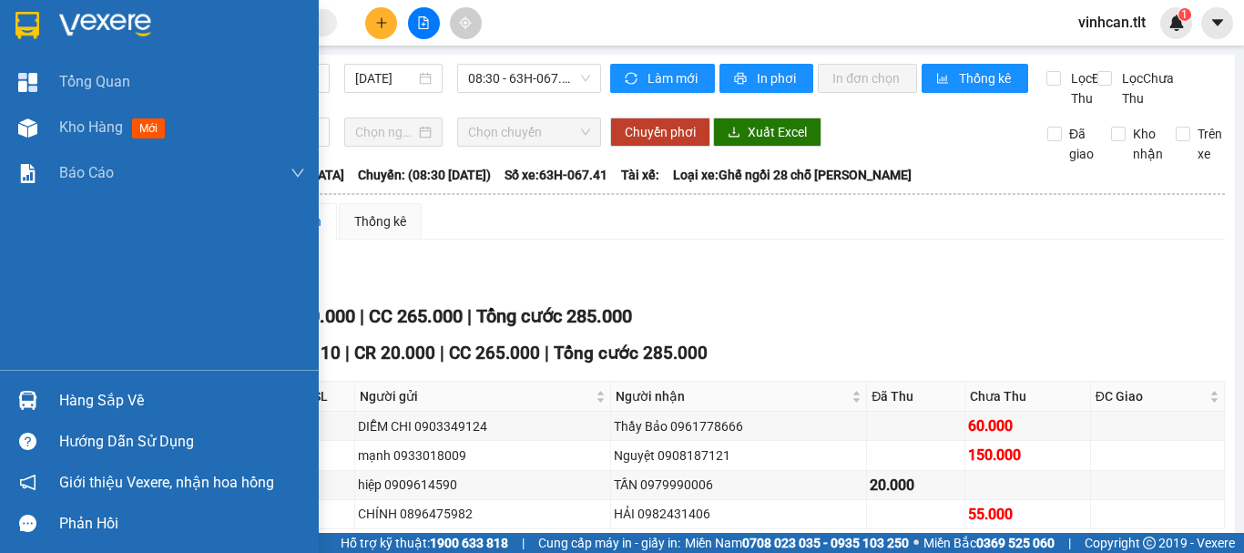
click at [74, 402] on div "Hàng sắp về" at bounding box center [182, 400] width 246 height 27
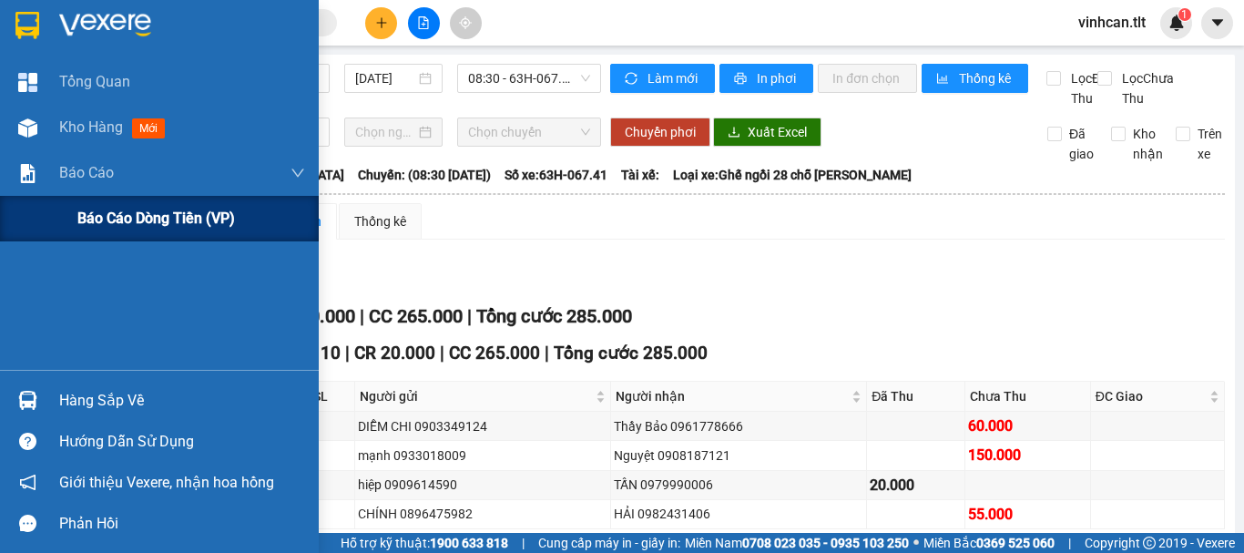
drag, startPoint x: 19, startPoint y: 193, endPoint x: 42, endPoint y: 199, distance: 23.6
click at [23, 195] on div "[PERSON_NAME] Kho hàng mới [PERSON_NAME] [PERSON_NAME] [PERSON_NAME] (VP) Hàng …" at bounding box center [159, 276] width 319 height 553
drag, startPoint x: 100, startPoint y: 209, endPoint x: 112, endPoint y: 216, distance: 13.4
click at [101, 211] on span "Báo cáo dòng tiền (VP)" at bounding box center [156, 218] width 158 height 23
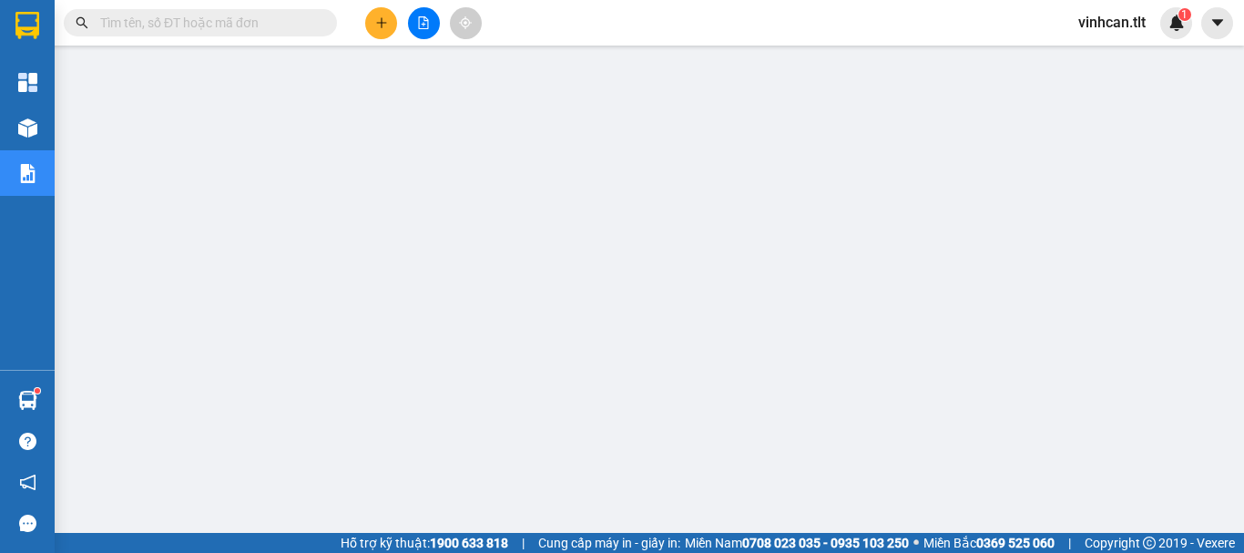
click at [245, 20] on input "text" at bounding box center [207, 23] width 215 height 20
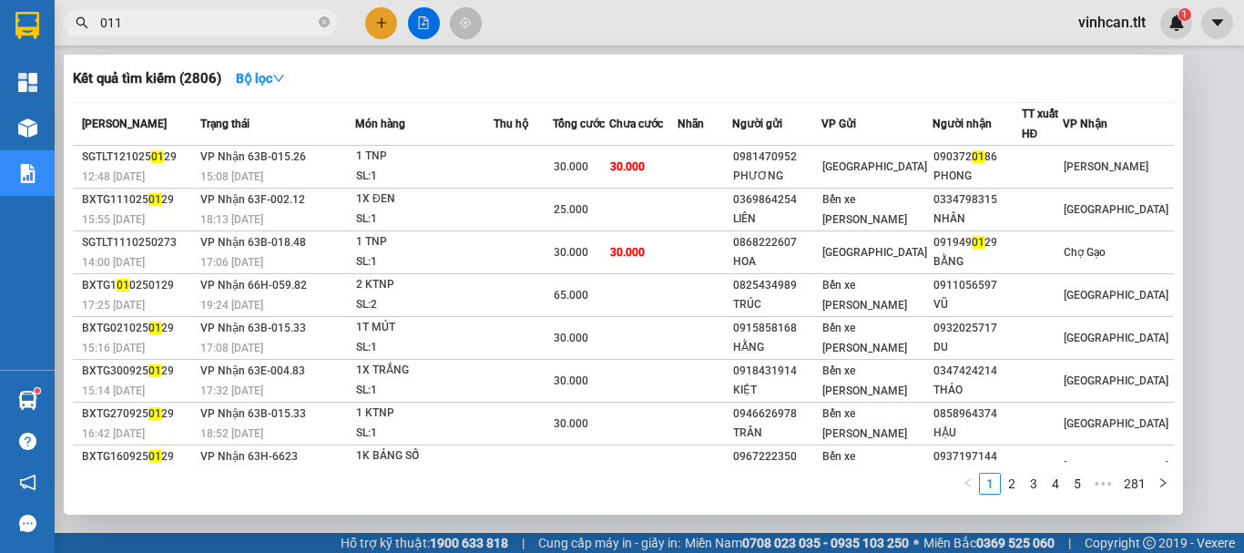
type input "0114"
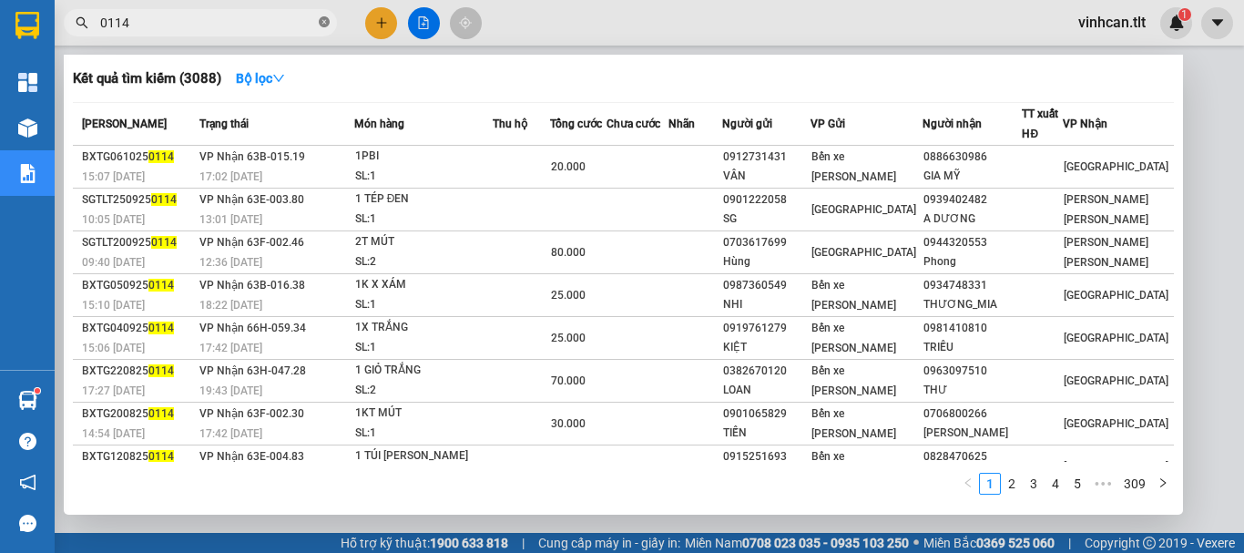
click at [325, 23] on icon "close-circle" at bounding box center [324, 21] width 11 height 11
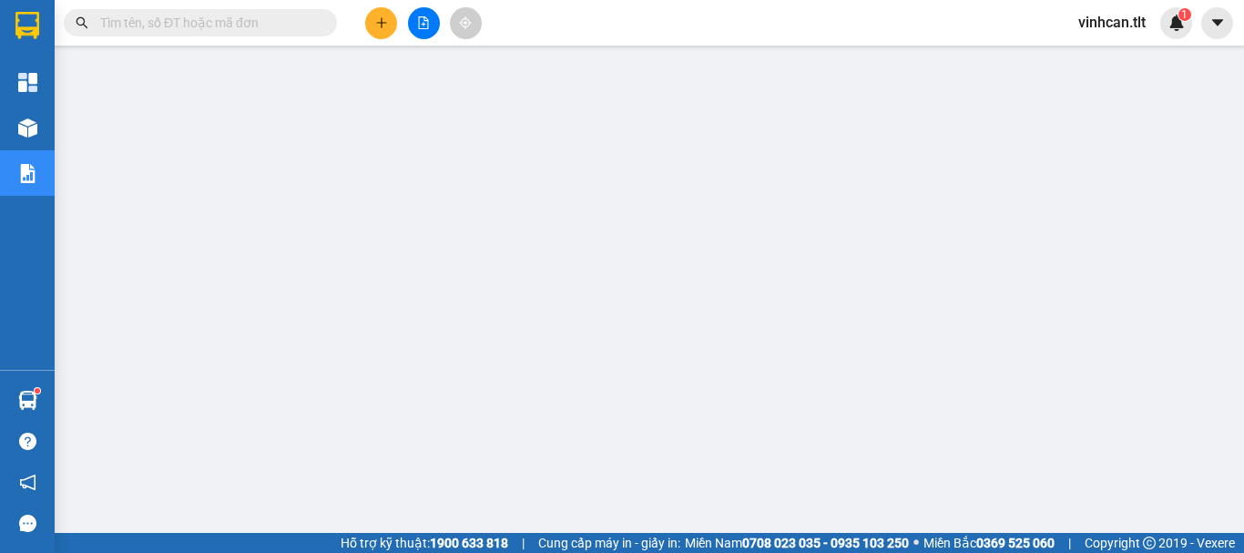
click at [149, 26] on input "text" at bounding box center [207, 23] width 215 height 20
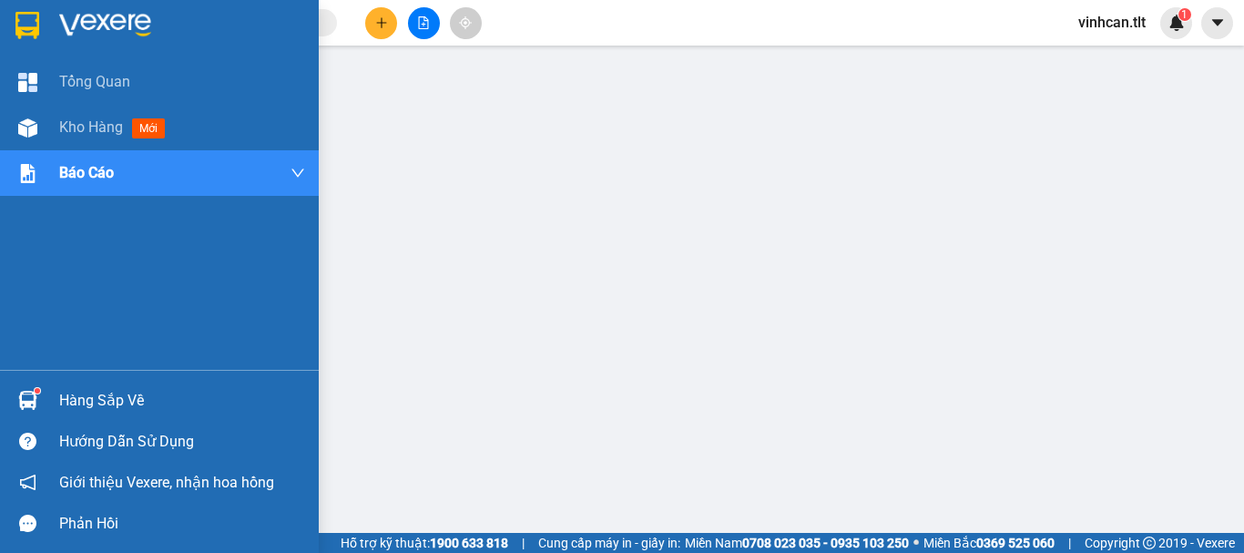
drag, startPoint x: 112, startPoint y: 395, endPoint x: 132, endPoint y: 394, distance: 20.1
click at [114, 395] on div "Hàng sắp về" at bounding box center [182, 400] width 246 height 27
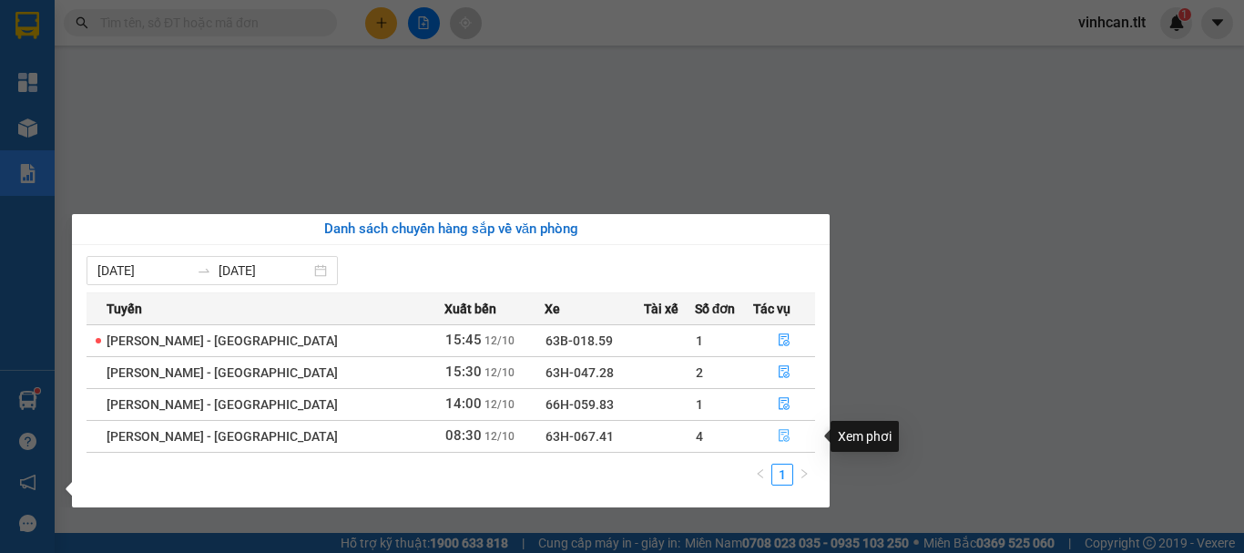
click at [778, 435] on icon "file-done" at bounding box center [784, 435] width 13 height 13
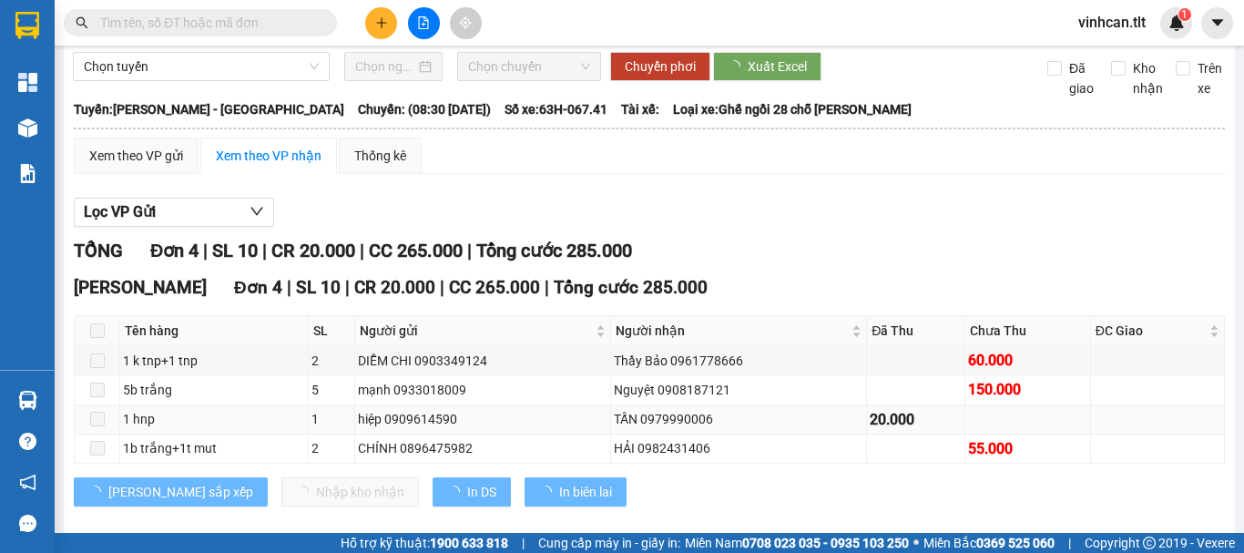
scroll to position [110, 0]
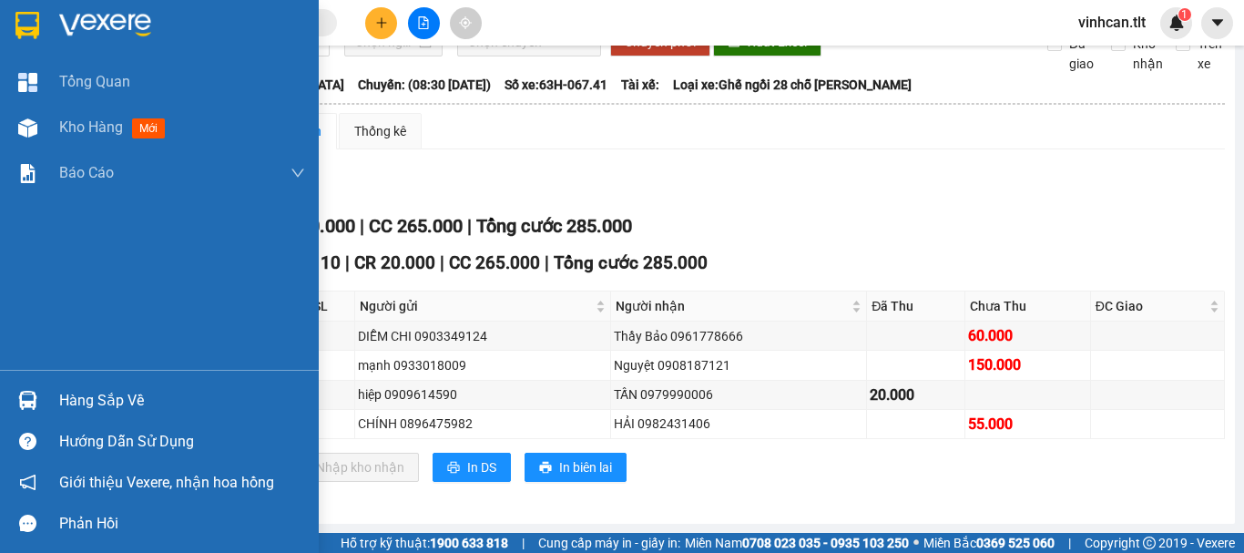
click at [98, 403] on div "Hàng sắp về" at bounding box center [182, 400] width 246 height 27
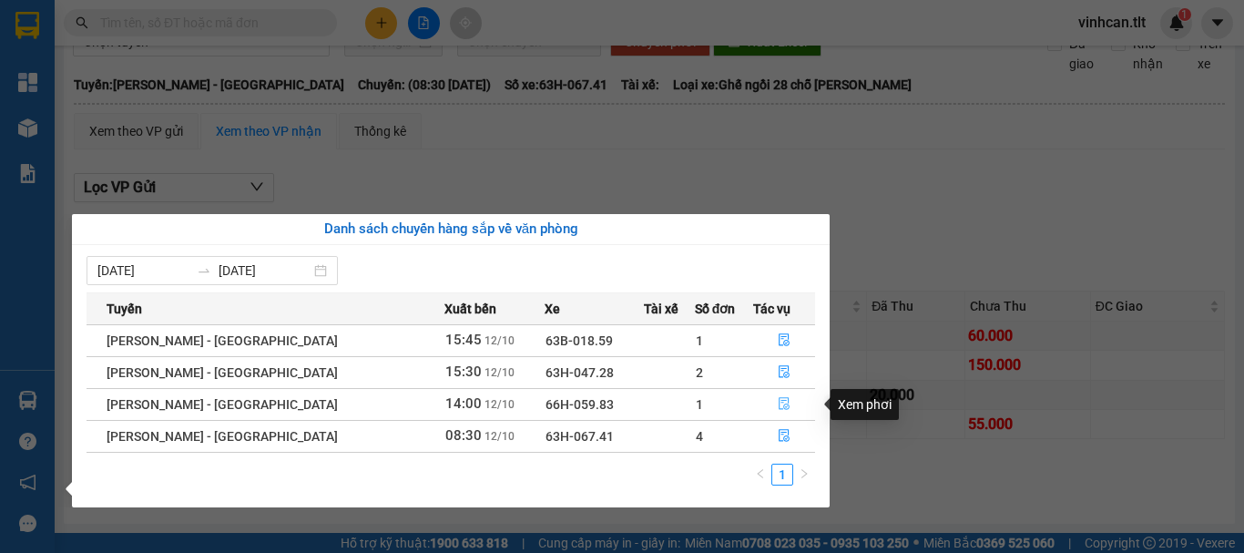
click at [779, 407] on icon "file-done" at bounding box center [784, 404] width 11 height 13
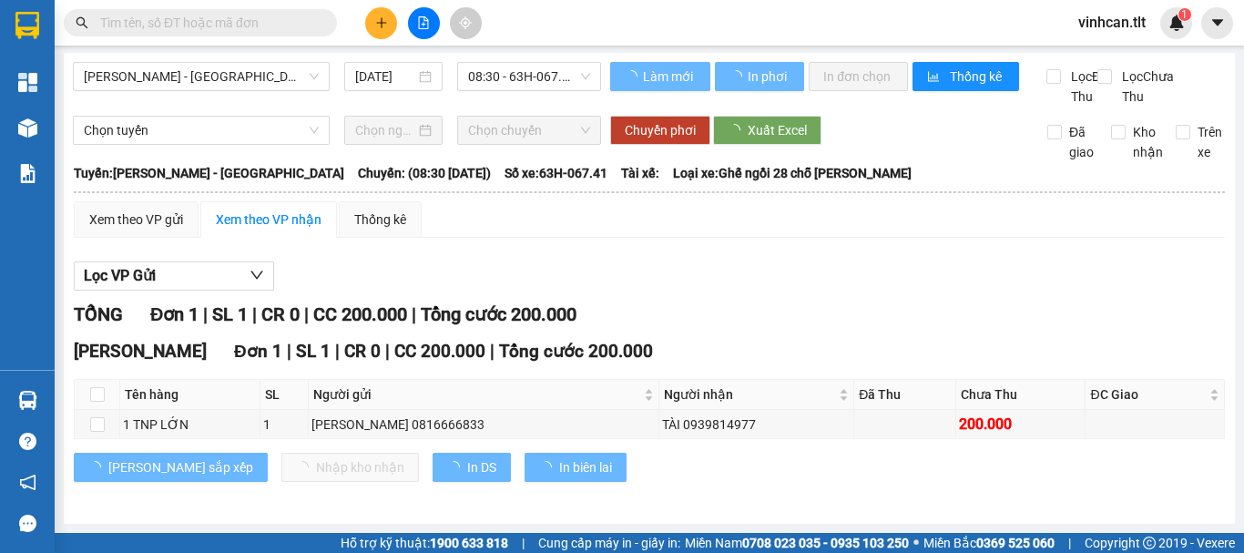
scroll to position [22, 0]
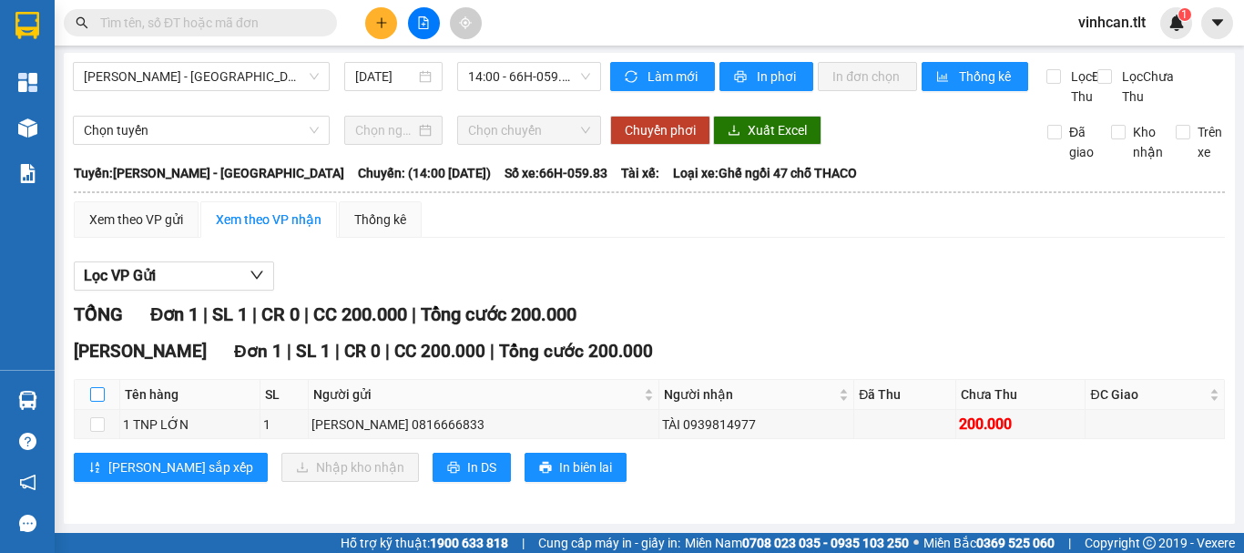
click at [97, 388] on input "checkbox" at bounding box center [97, 394] width 15 height 15
checkbox input "true"
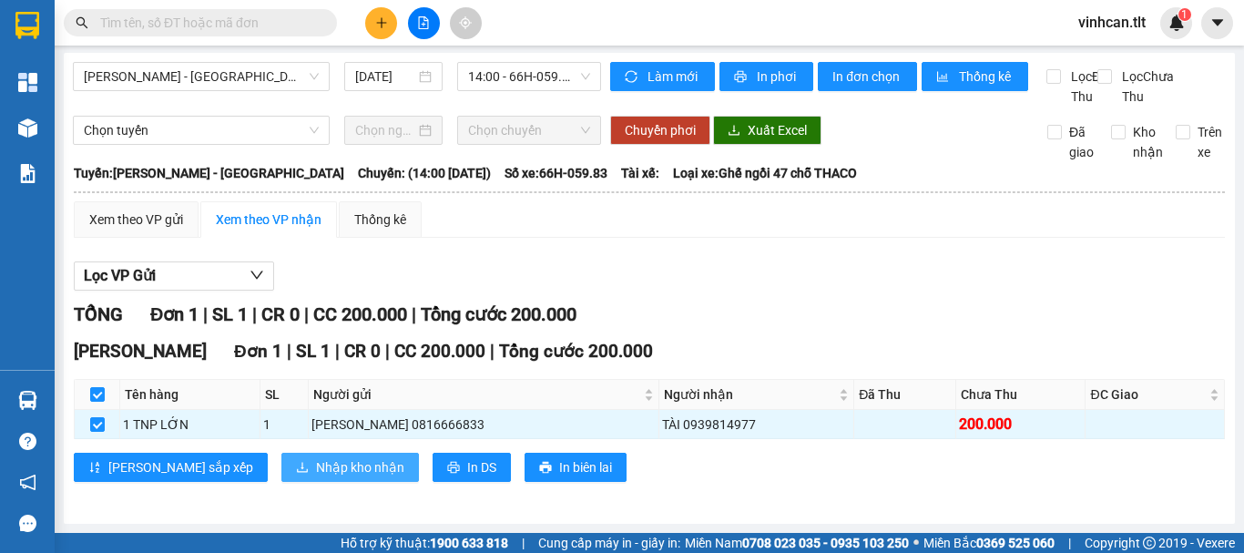
click at [316, 462] on span "Nhập kho nhận" at bounding box center [360, 467] width 88 height 20
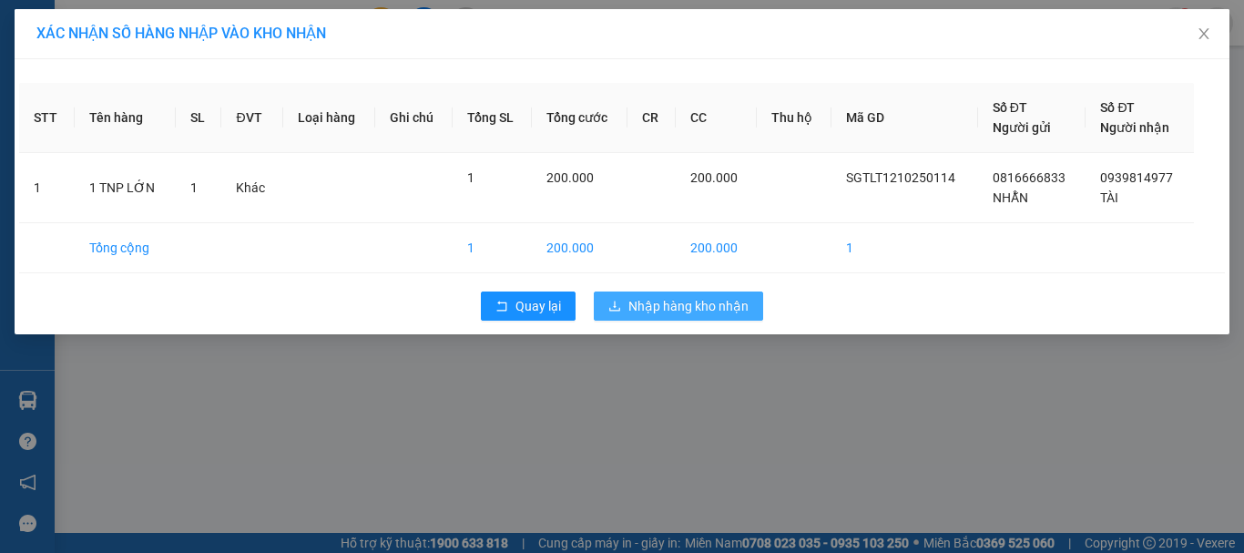
click at [705, 299] on span "Nhập hàng kho nhận" at bounding box center [688, 306] width 120 height 20
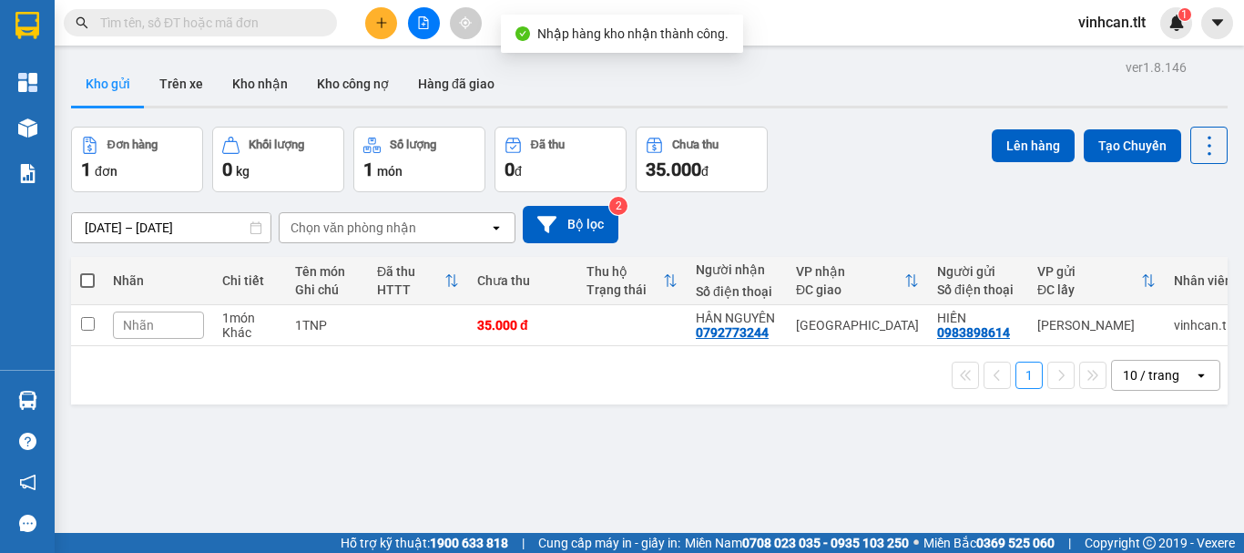
click at [95, 391] on div "1 10 / trang open" at bounding box center [649, 375] width 1142 height 31
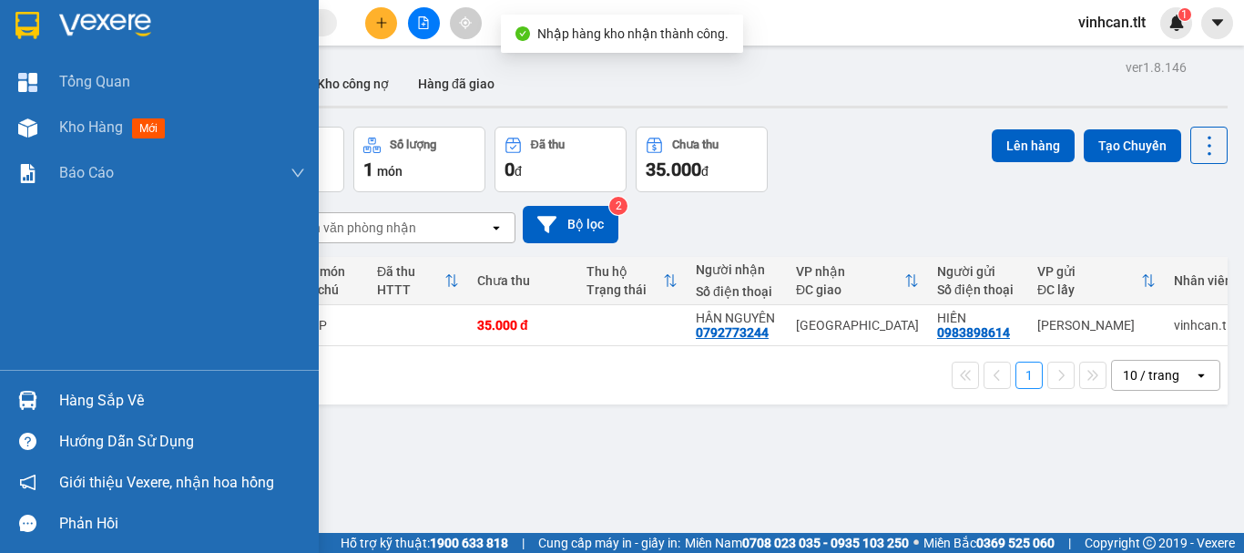
drag, startPoint x: 95, startPoint y: 401, endPoint x: 153, endPoint y: 397, distance: 58.4
click at [97, 401] on div "Hàng sắp về" at bounding box center [182, 400] width 246 height 27
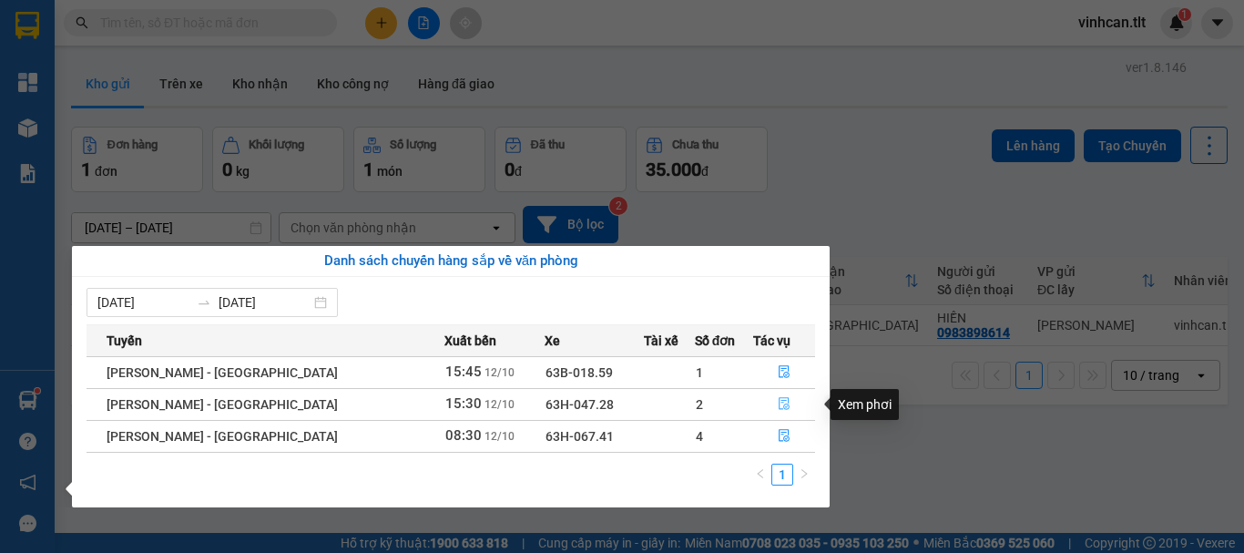
click at [779, 401] on icon "file-done" at bounding box center [784, 404] width 11 height 13
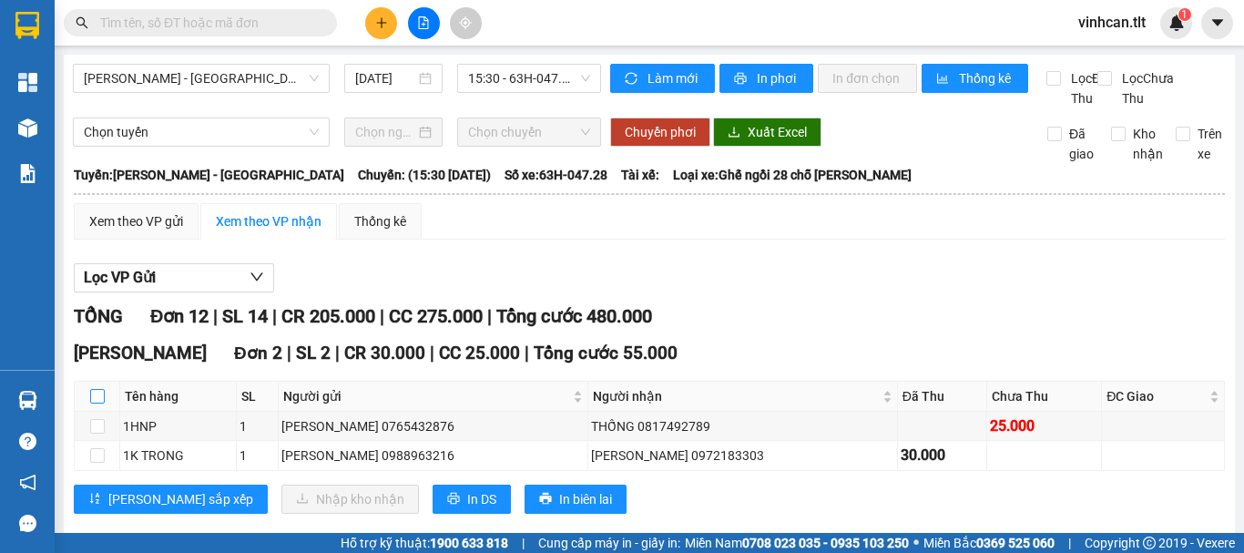
click at [104, 403] on input "checkbox" at bounding box center [97, 396] width 15 height 15
checkbox input "true"
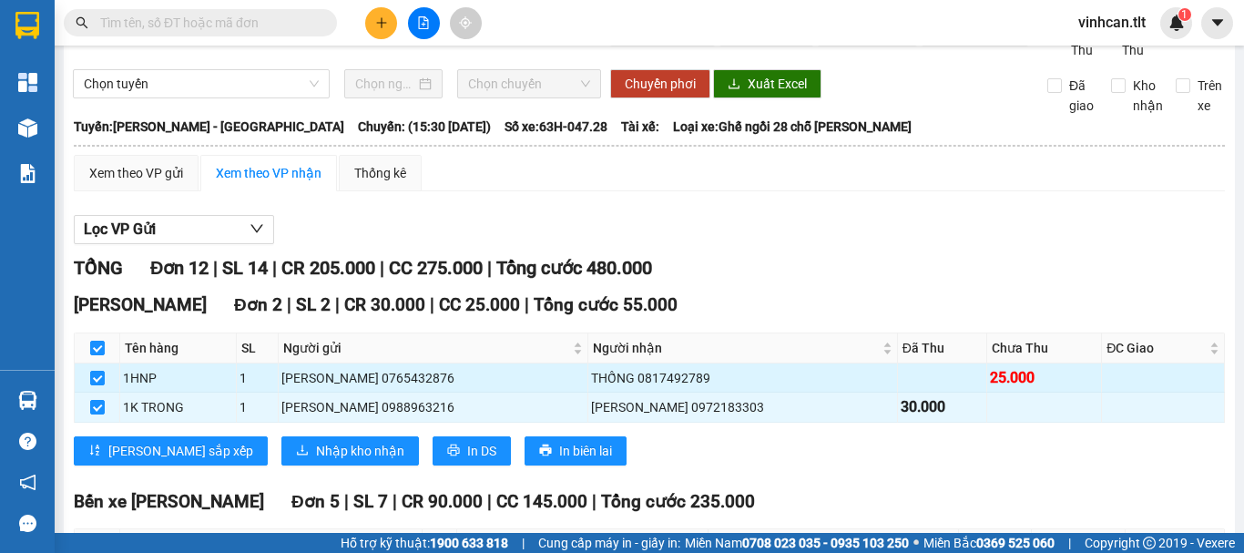
scroll to position [91, 0]
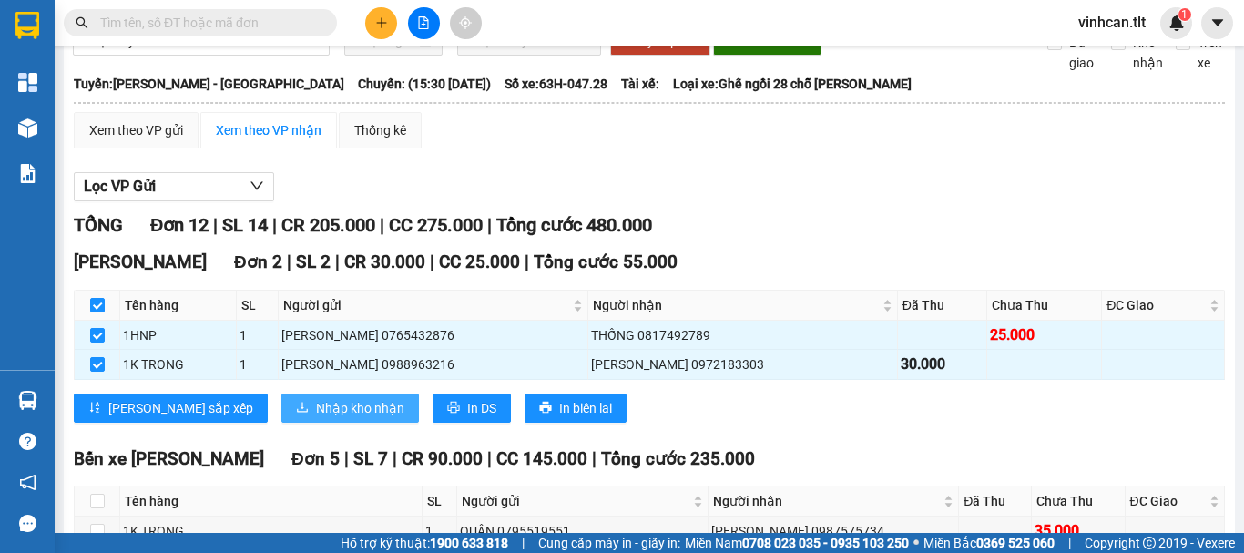
click at [316, 418] on span "Nhập kho nhận" at bounding box center [360, 408] width 88 height 20
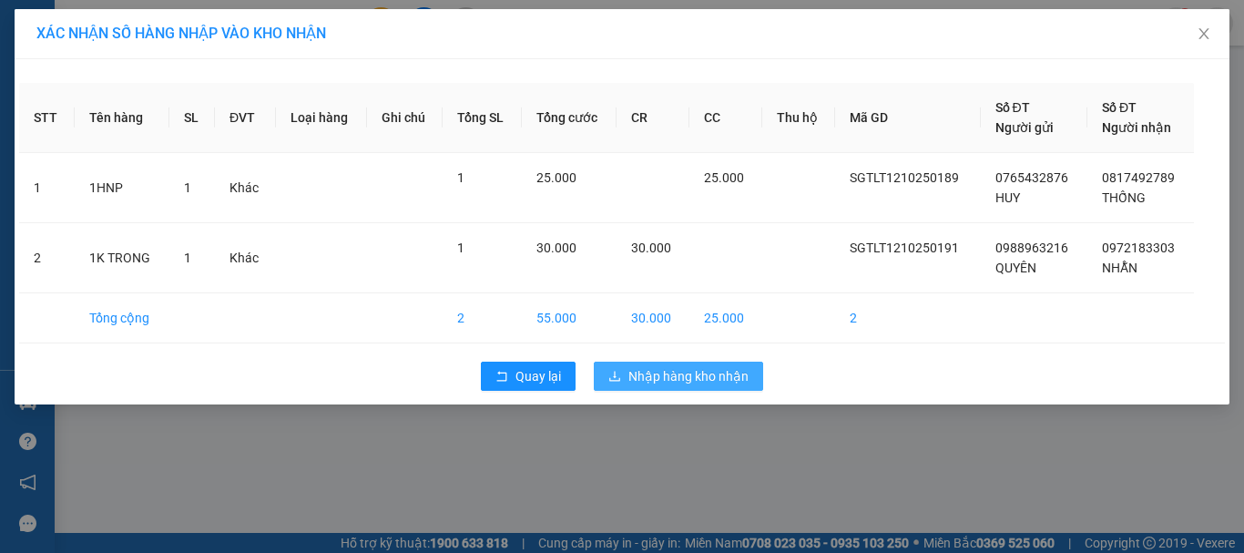
click at [684, 378] on span "Nhập hàng kho nhận" at bounding box center [688, 376] width 120 height 20
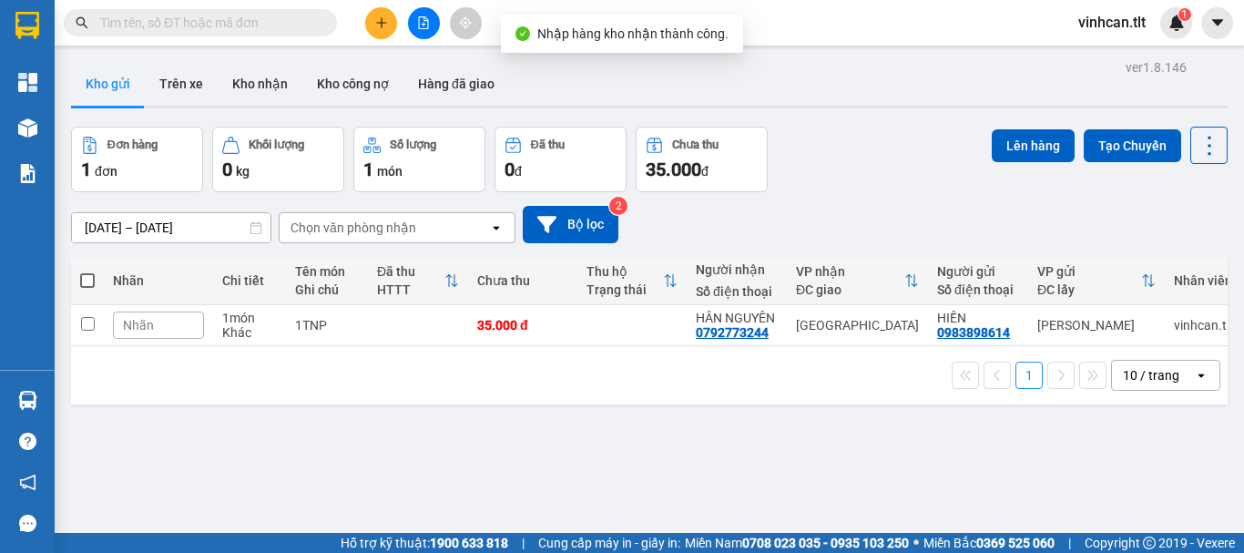
click at [239, 29] on input "text" at bounding box center [207, 23] width 215 height 20
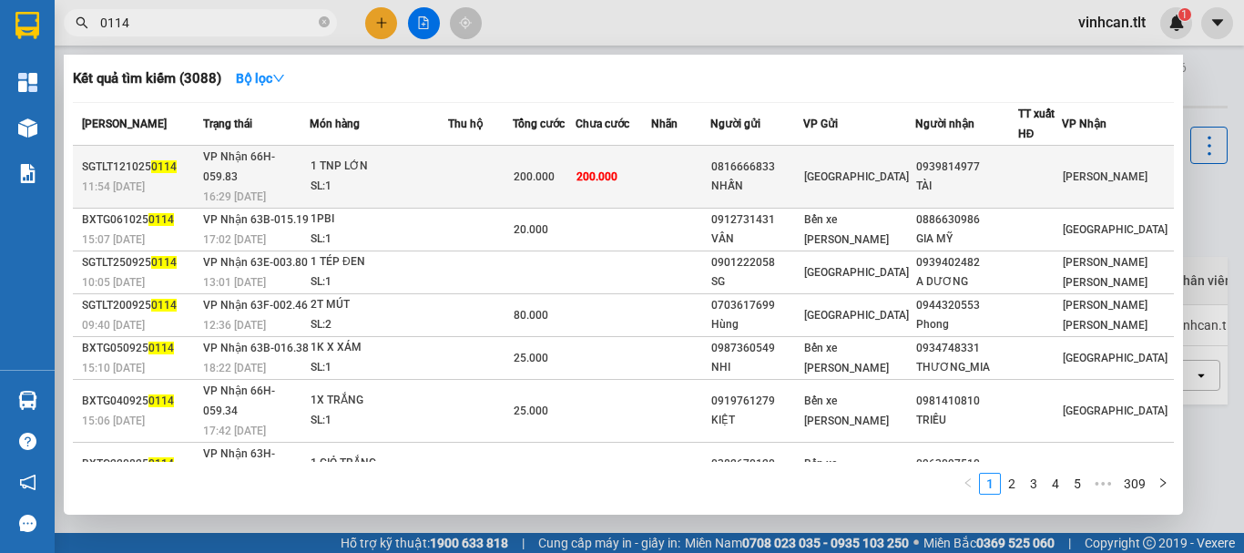
type input "0114"
click at [783, 166] on div "0816666833" at bounding box center [756, 167] width 90 height 19
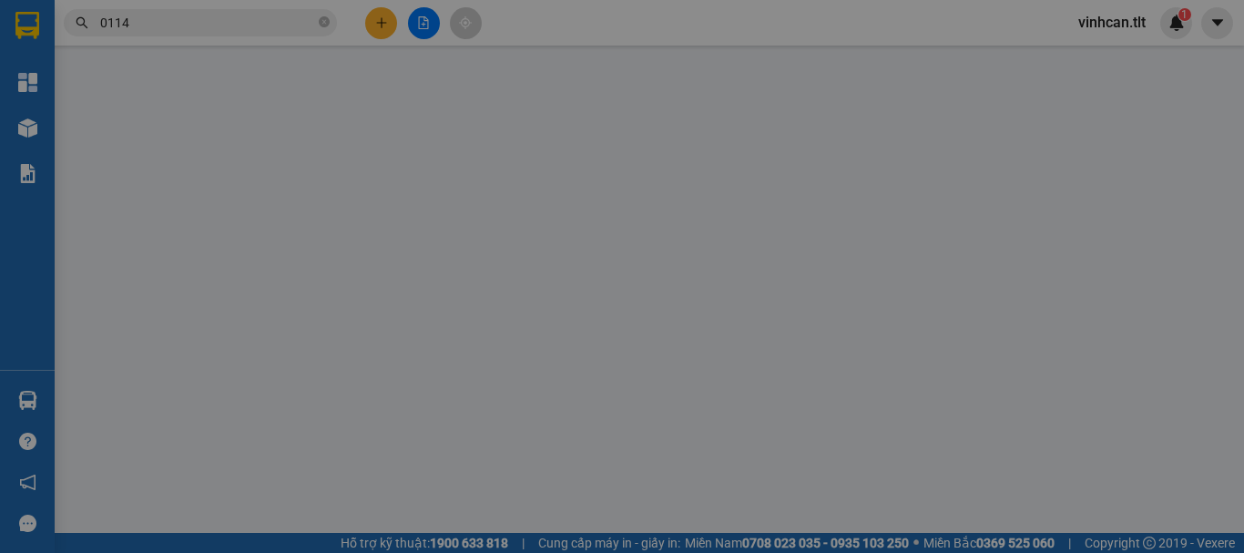
type input "0816666833"
type input "NHẪN"
type input "0939814977"
type input "TÀI"
type input "0"
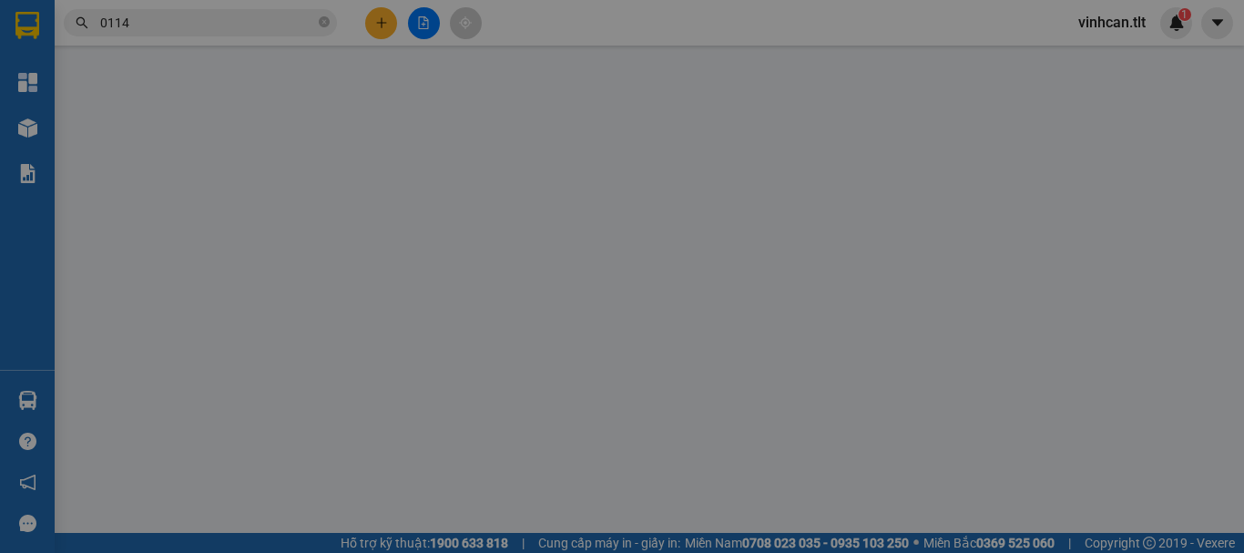
type input "200.000"
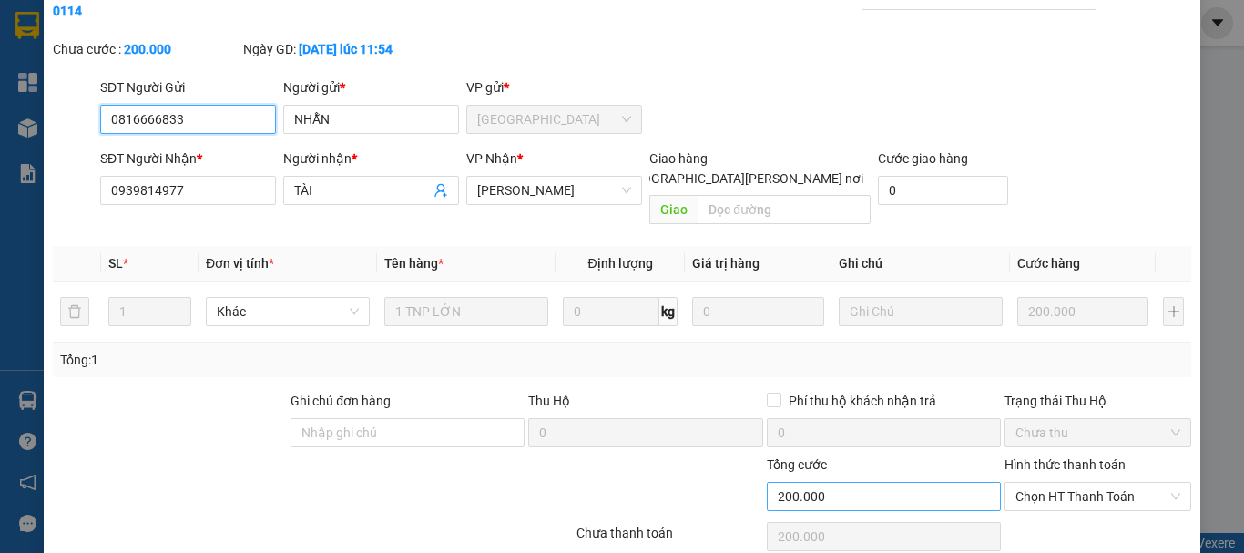
scroll to position [125, 0]
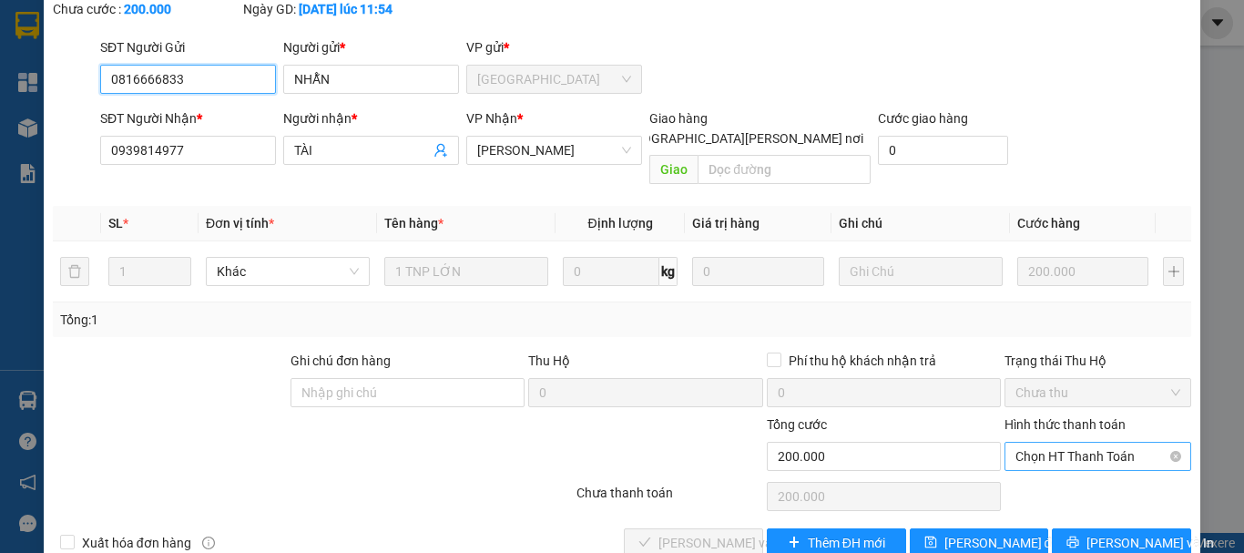
click at [1066, 443] on span "Chọn HT Thanh Toán" at bounding box center [1097, 456] width 165 height 27
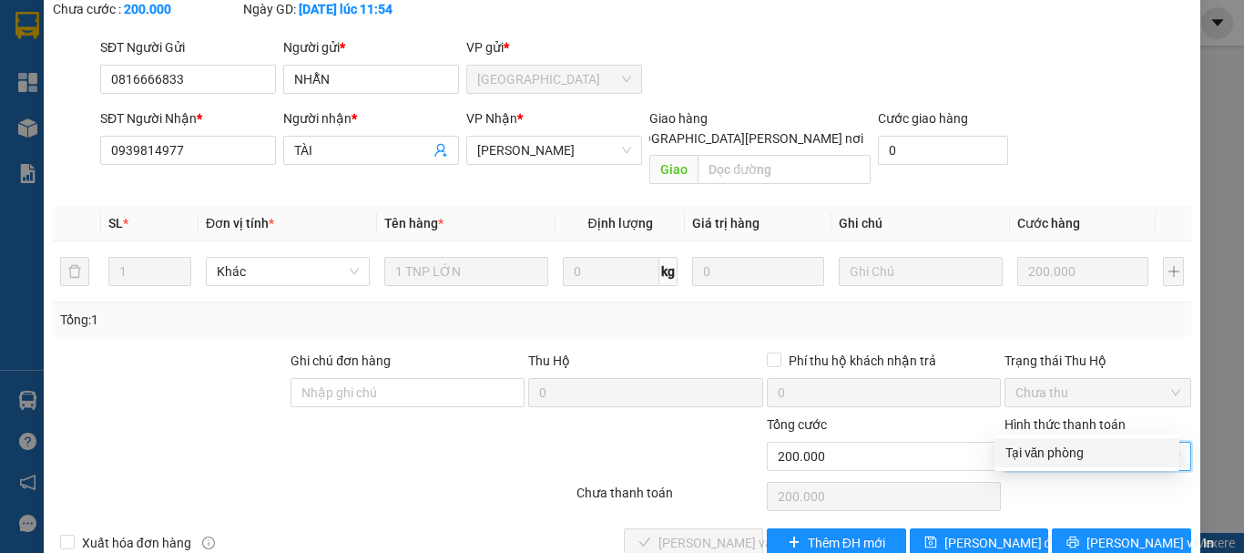
click at [1046, 450] on div "Tại văn phòng" at bounding box center [1086, 453] width 163 height 20
type input "0"
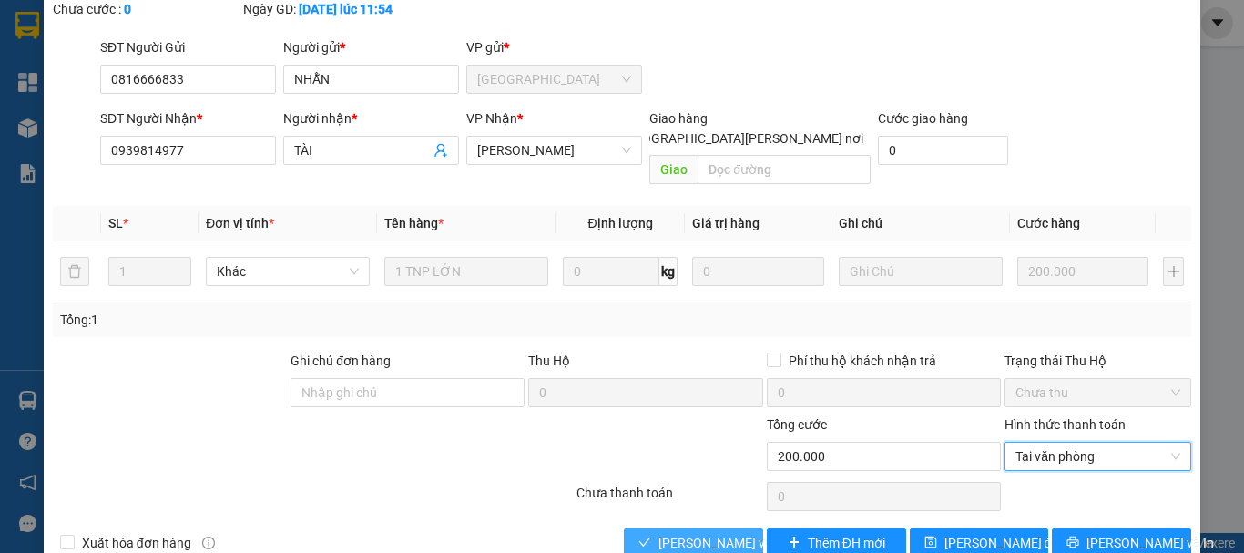
click at [714, 533] on span "[PERSON_NAME] và [PERSON_NAME] hàng" at bounding box center [781, 543] width 246 height 20
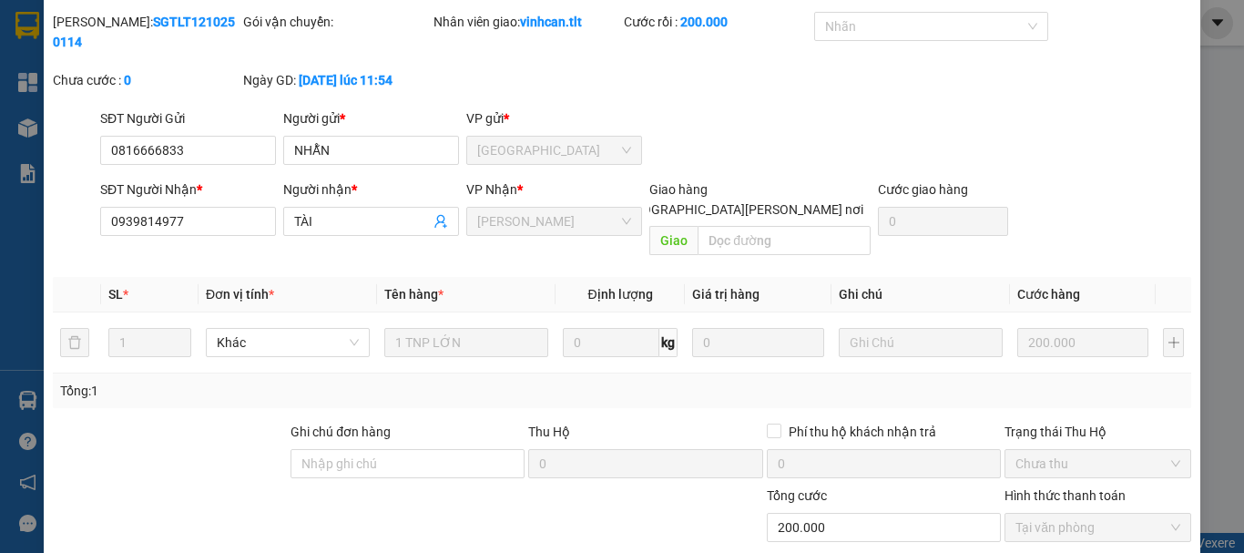
scroll to position [0, 0]
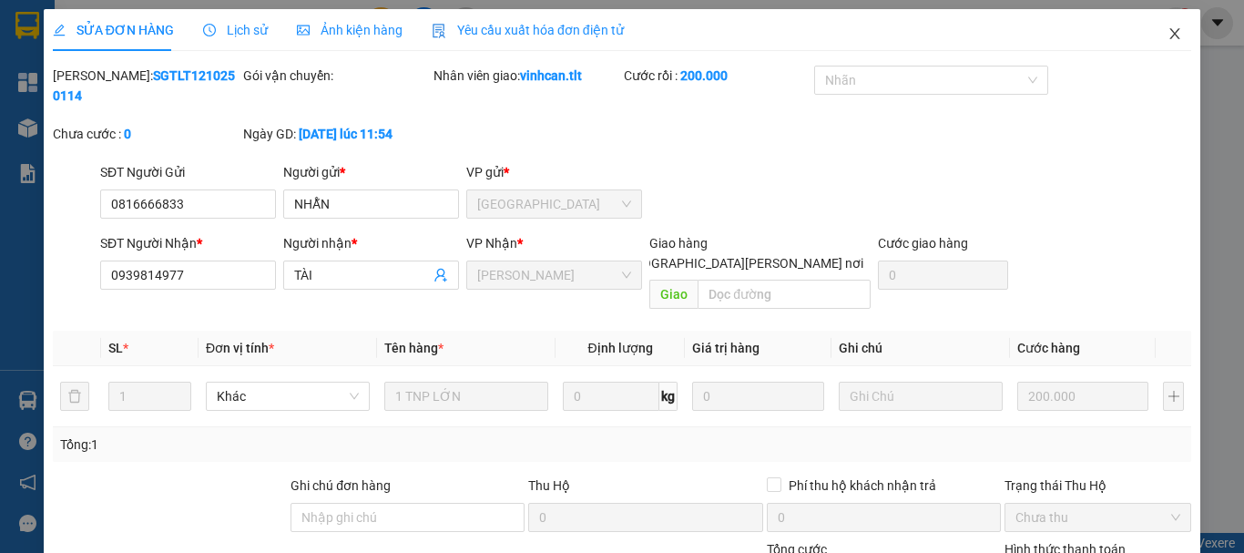
click at [1168, 27] on icon "close" at bounding box center [1175, 33] width 15 height 15
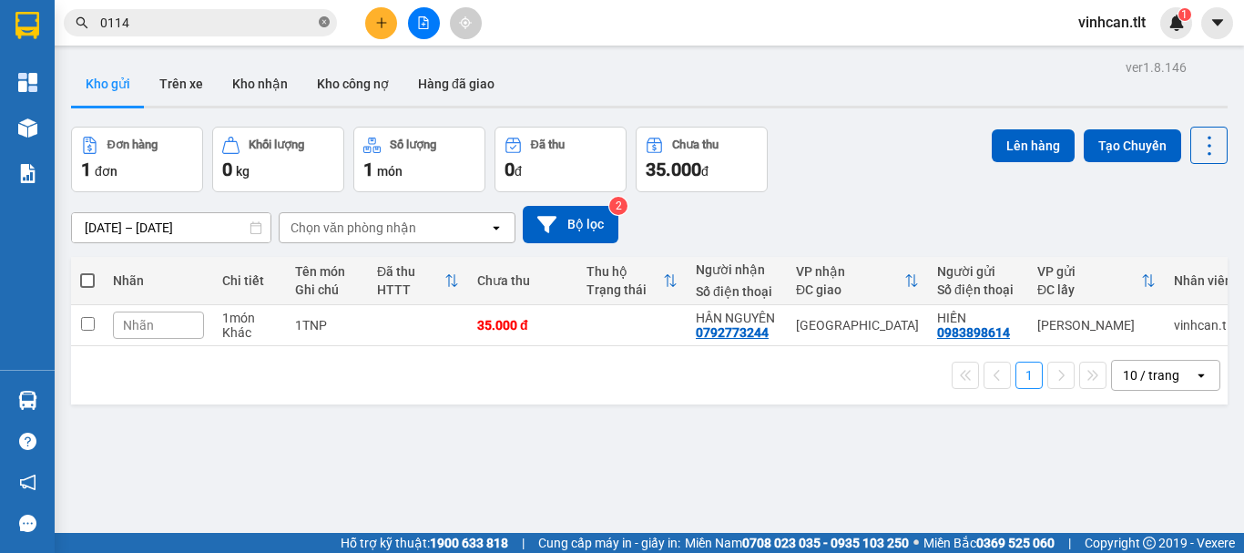
click at [325, 17] on icon "close-circle" at bounding box center [324, 21] width 11 height 11
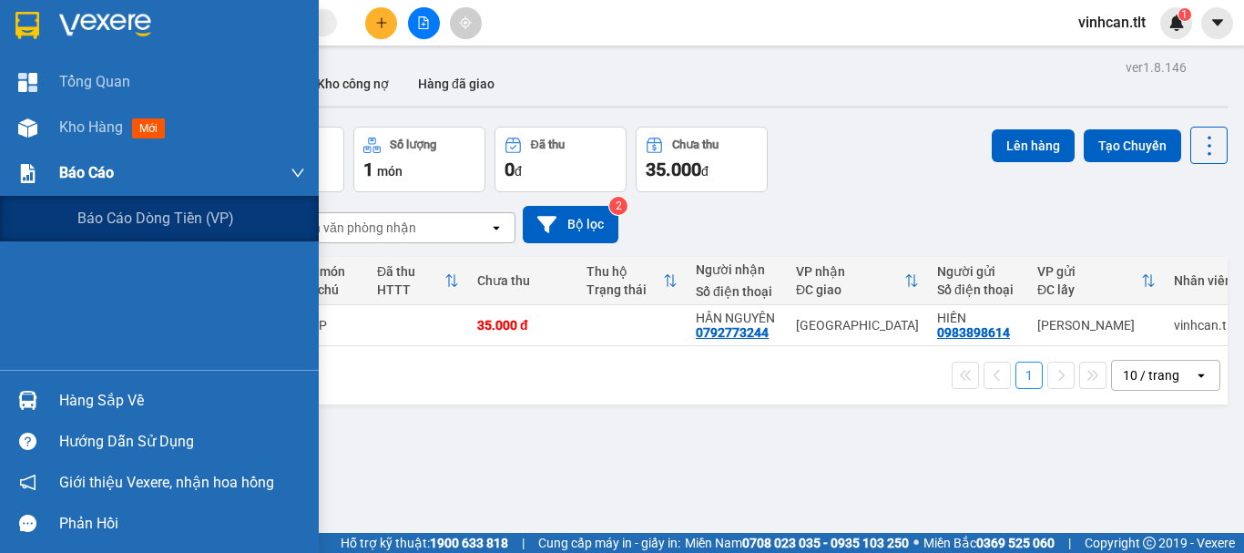
click at [83, 174] on span "Báo cáo" at bounding box center [86, 172] width 55 height 23
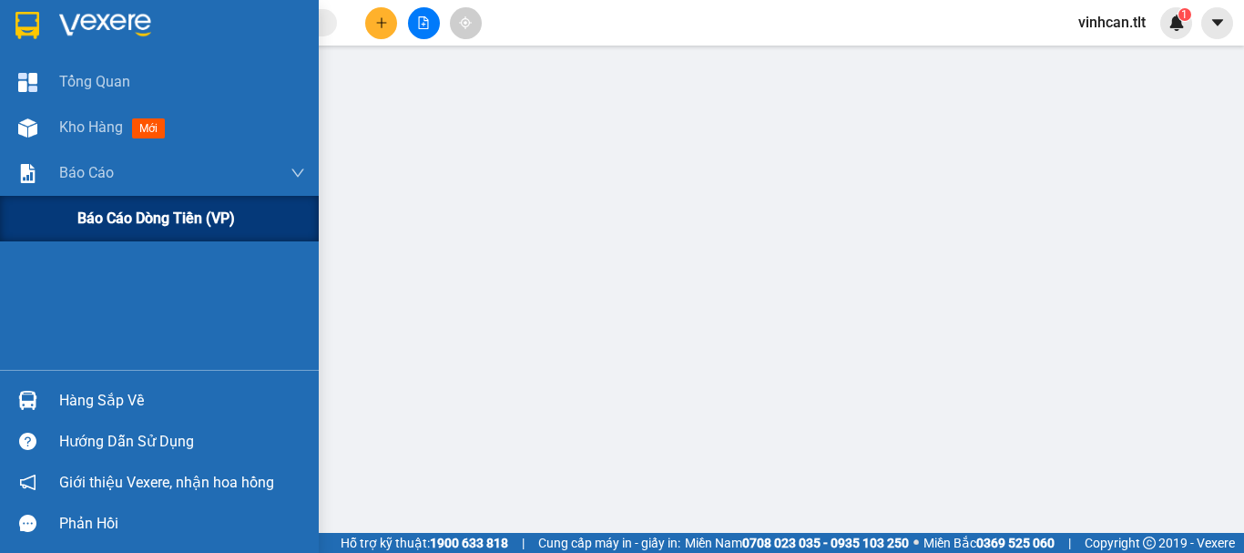
click at [132, 211] on span "Báo cáo dòng tiền (VP)" at bounding box center [156, 218] width 158 height 23
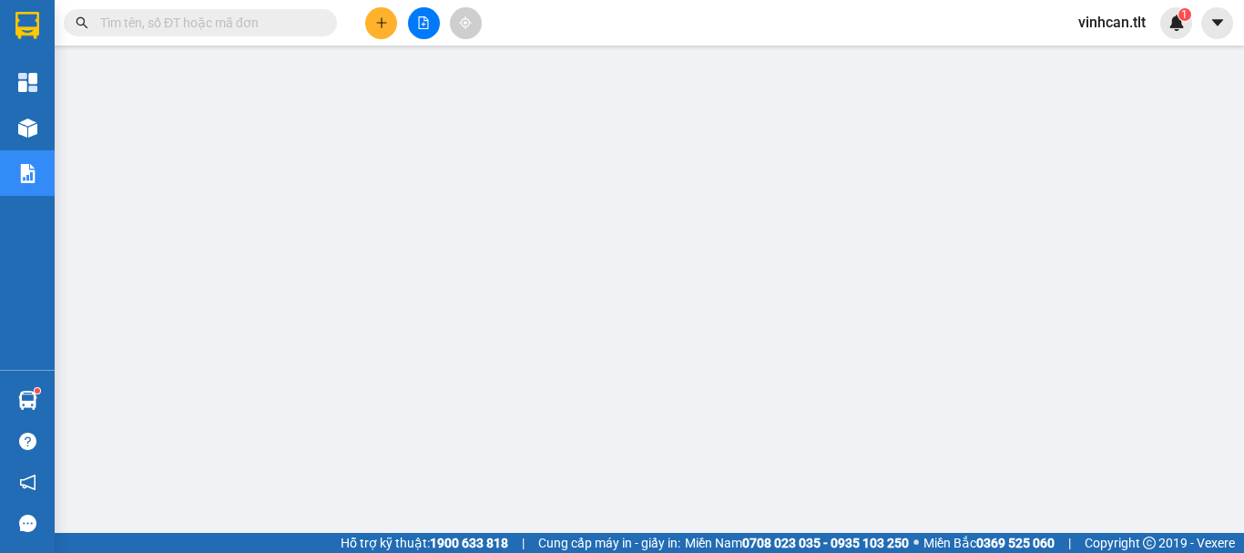
click at [267, 31] on input "text" at bounding box center [207, 23] width 215 height 20
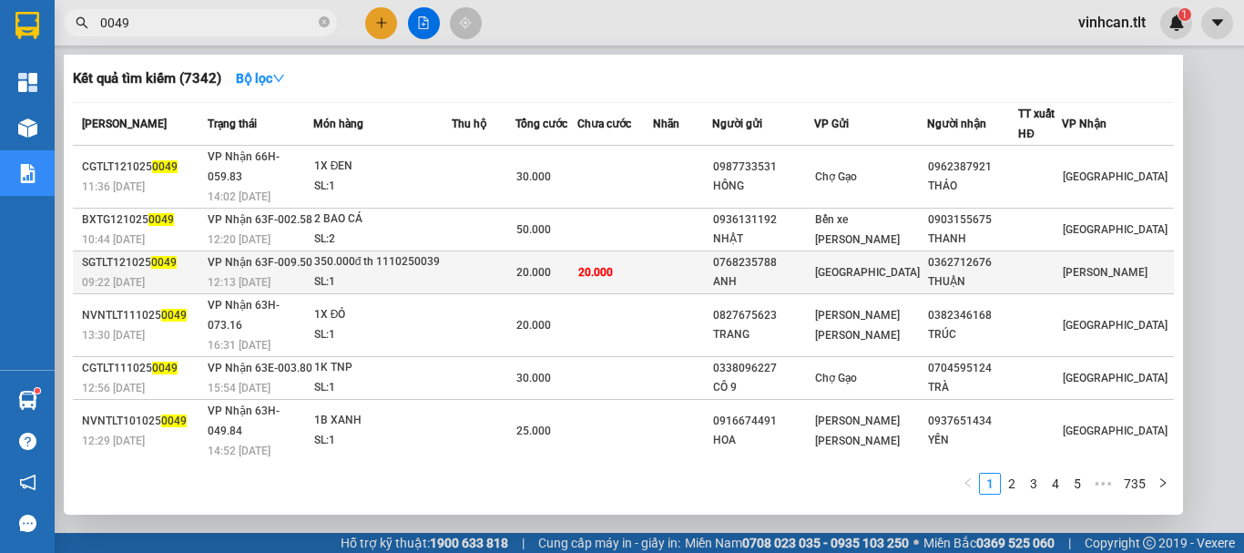
type input "0049"
click at [804, 253] on div "0768235788" at bounding box center [763, 262] width 100 height 19
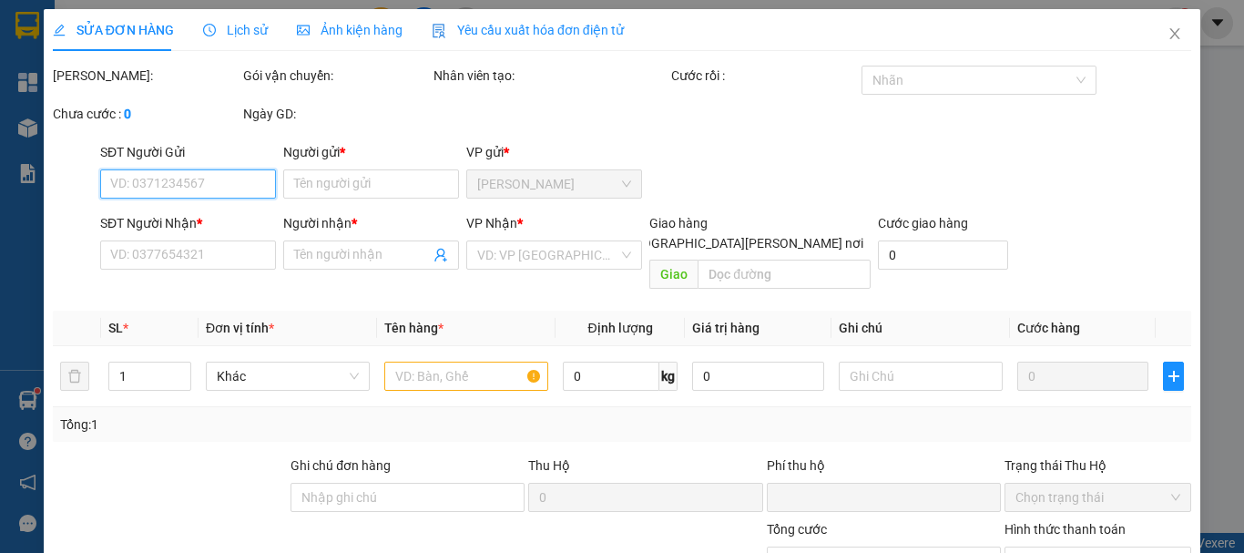
type input "0768235788"
type input "ANH"
type input "0362712676"
type input "THUẬN"
type input "0"
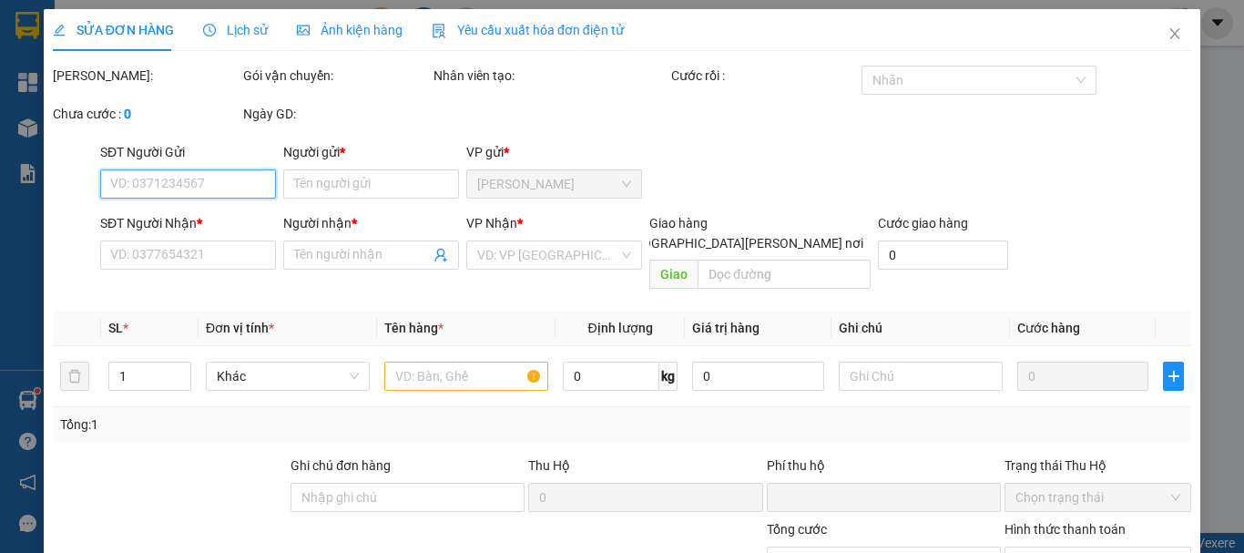
type input "20.000"
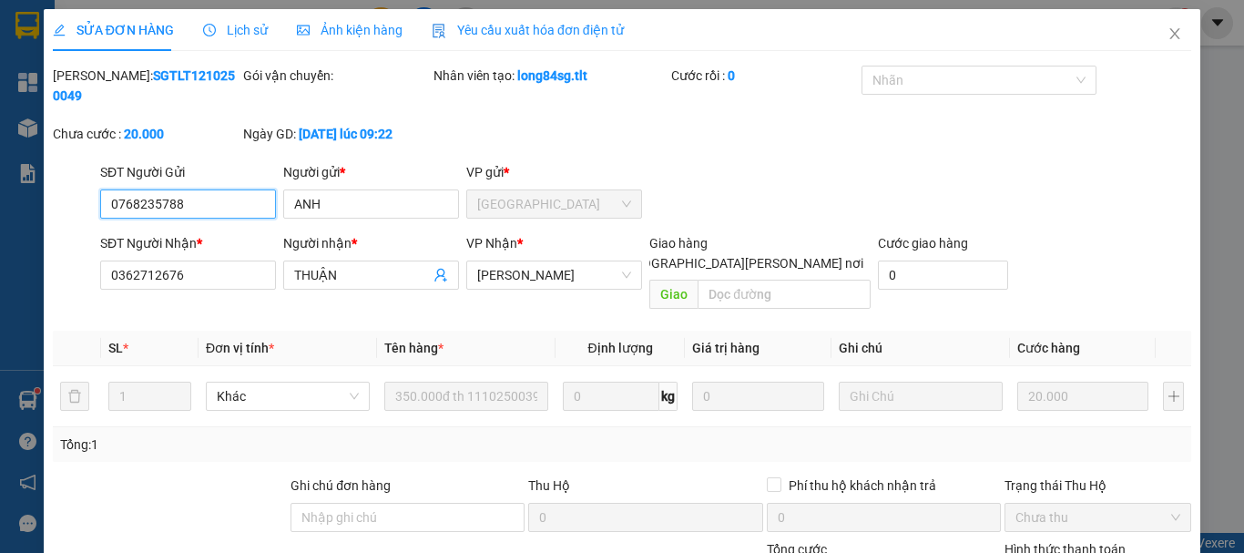
scroll to position [125, 0]
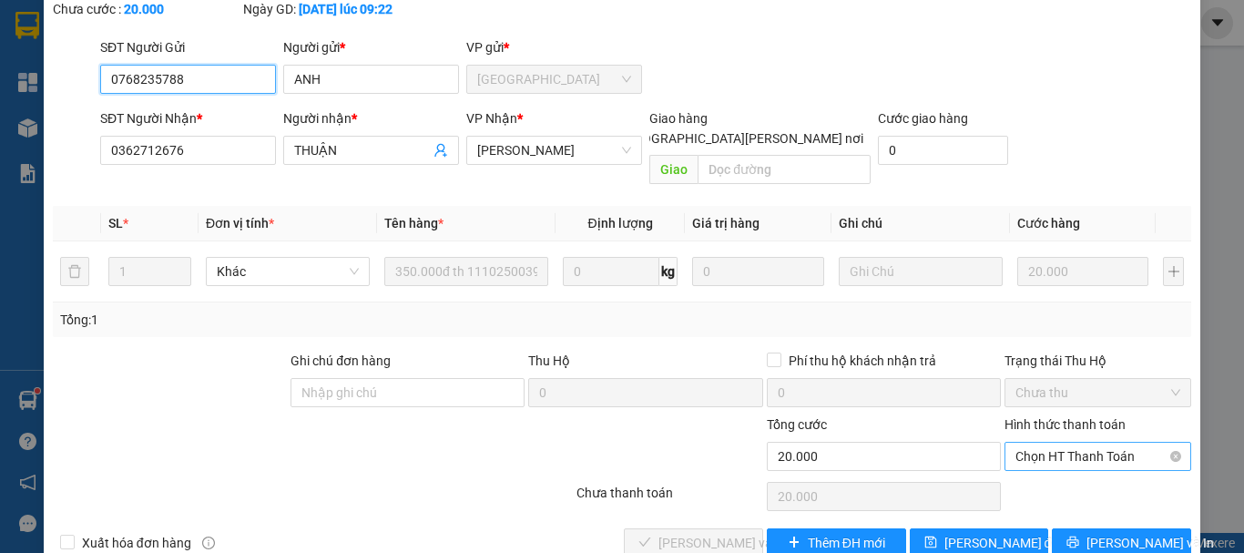
click at [1066, 443] on span "Chọn HT Thanh Toán" at bounding box center [1097, 456] width 165 height 27
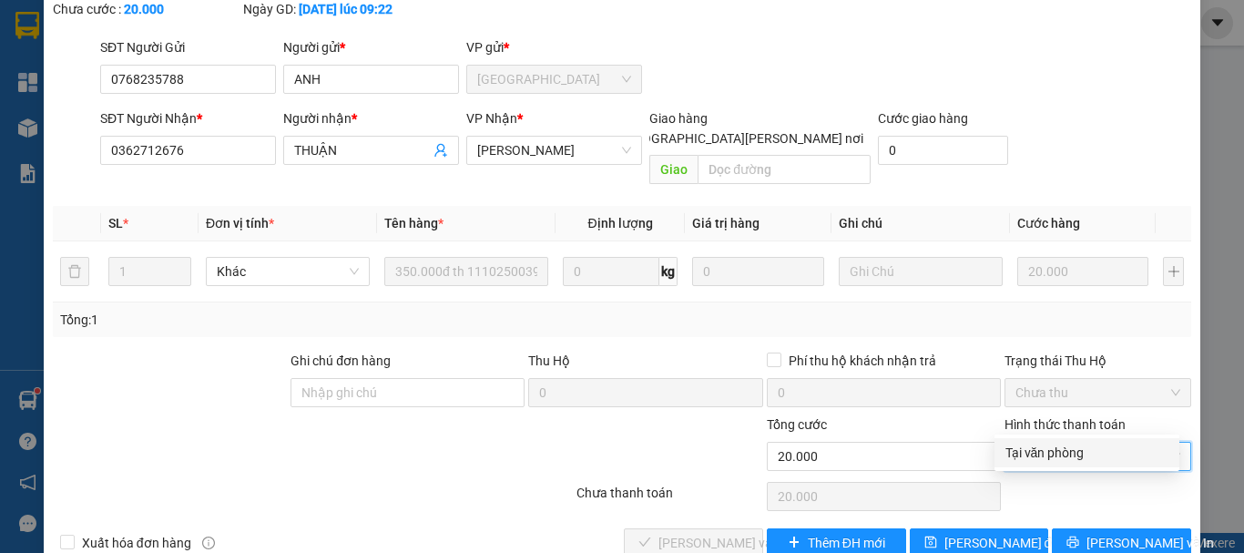
drag, startPoint x: 1046, startPoint y: 452, endPoint x: 958, endPoint y: 484, distance: 93.1
click at [1045, 452] on div "Tại văn phòng" at bounding box center [1086, 453] width 163 height 20
type input "0"
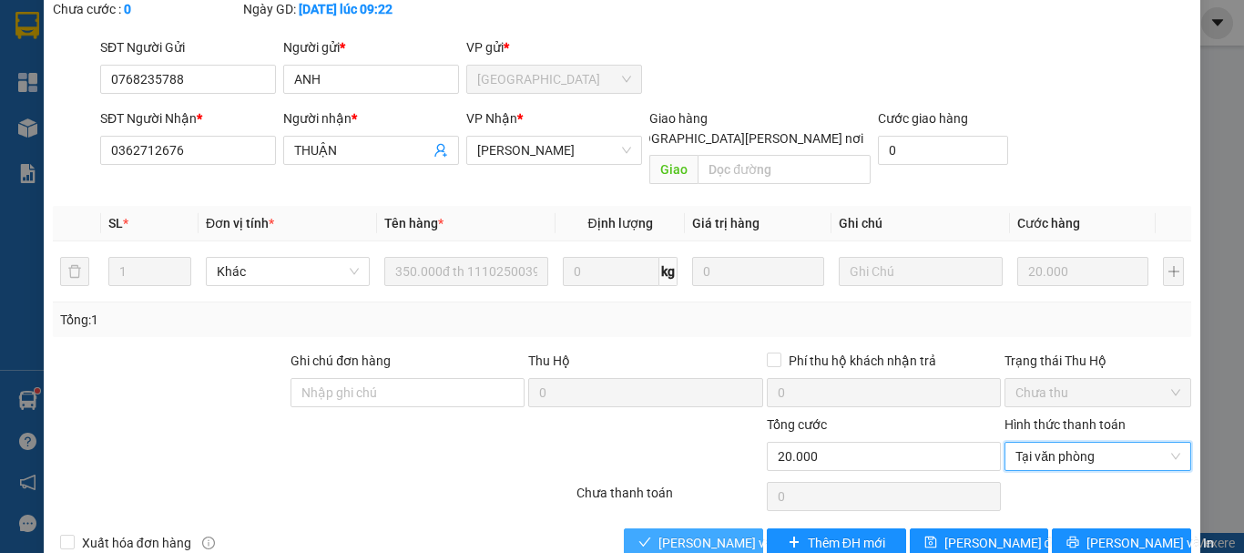
click at [720, 533] on span "[PERSON_NAME] và [PERSON_NAME] hàng" at bounding box center [781, 543] width 246 height 20
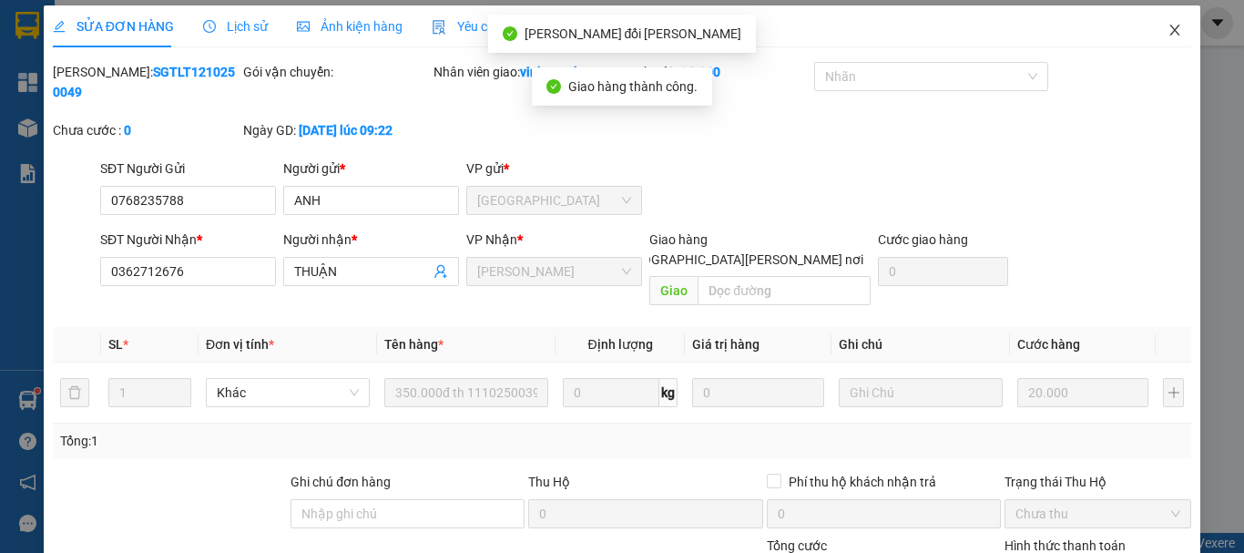
scroll to position [0, 0]
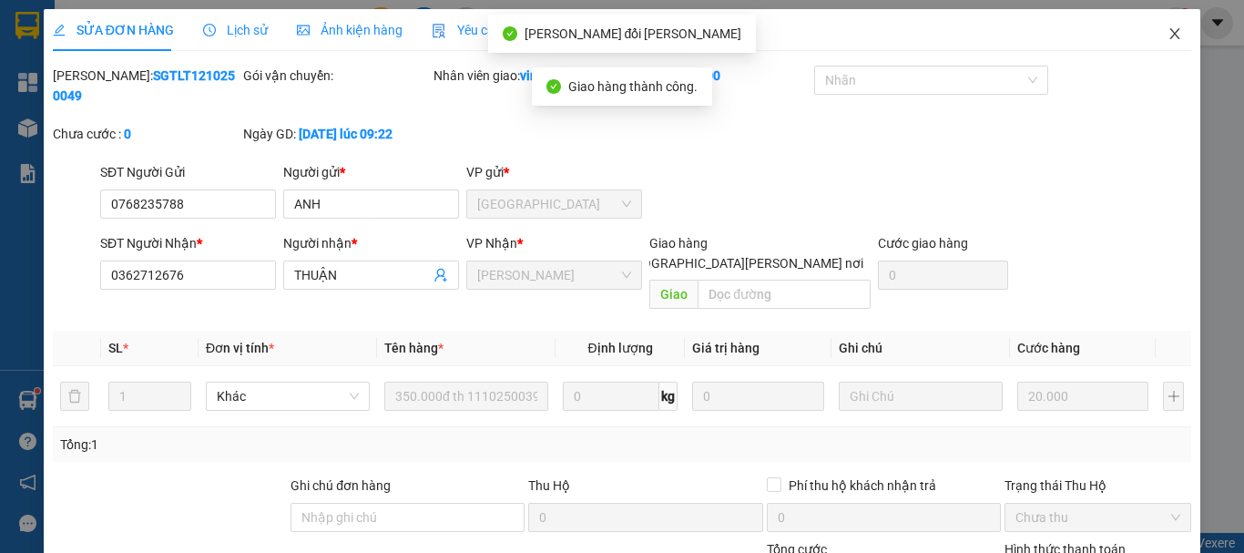
click at [1168, 31] on icon "close" at bounding box center [1175, 33] width 15 height 15
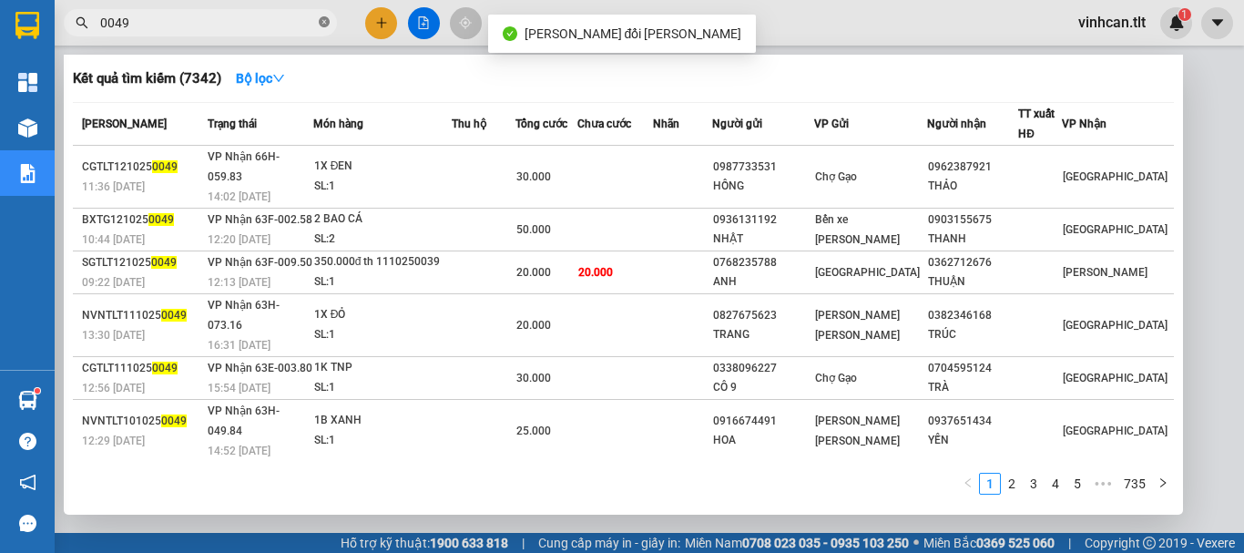
click at [326, 24] on icon "close-circle" at bounding box center [324, 21] width 11 height 11
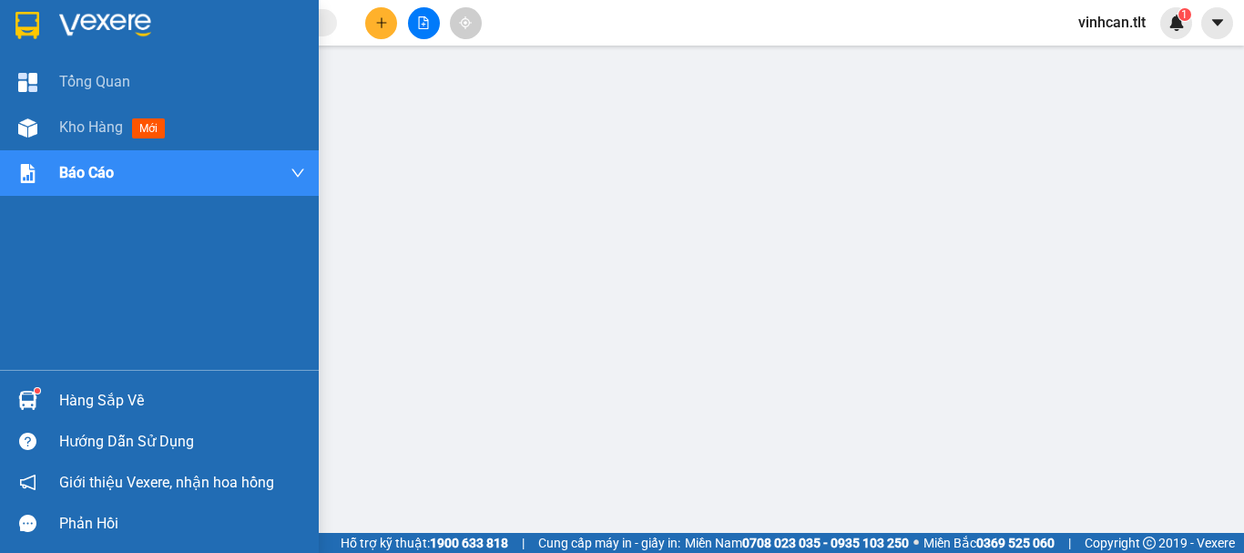
click at [102, 390] on div "Hàng sắp về" at bounding box center [182, 400] width 246 height 27
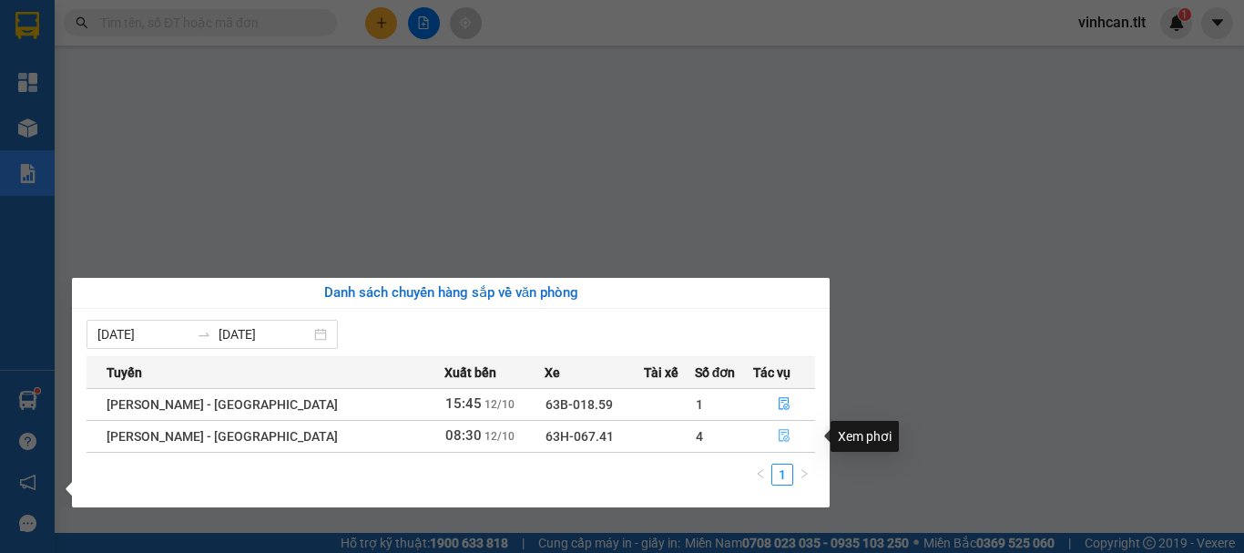
click at [778, 440] on icon "file-done" at bounding box center [784, 435] width 13 height 13
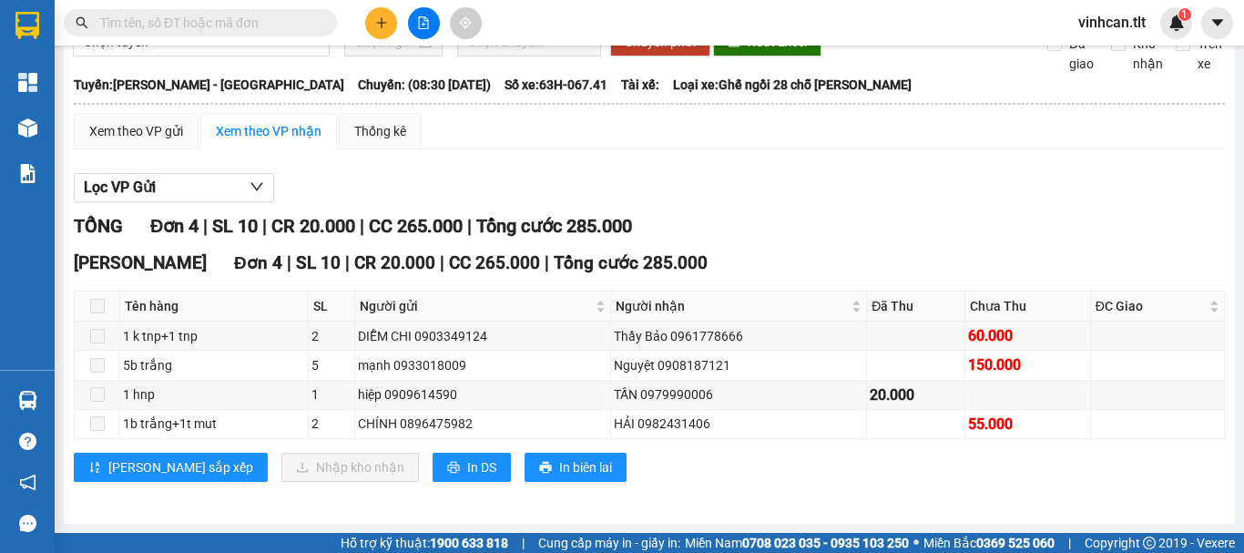
scroll to position [110, 0]
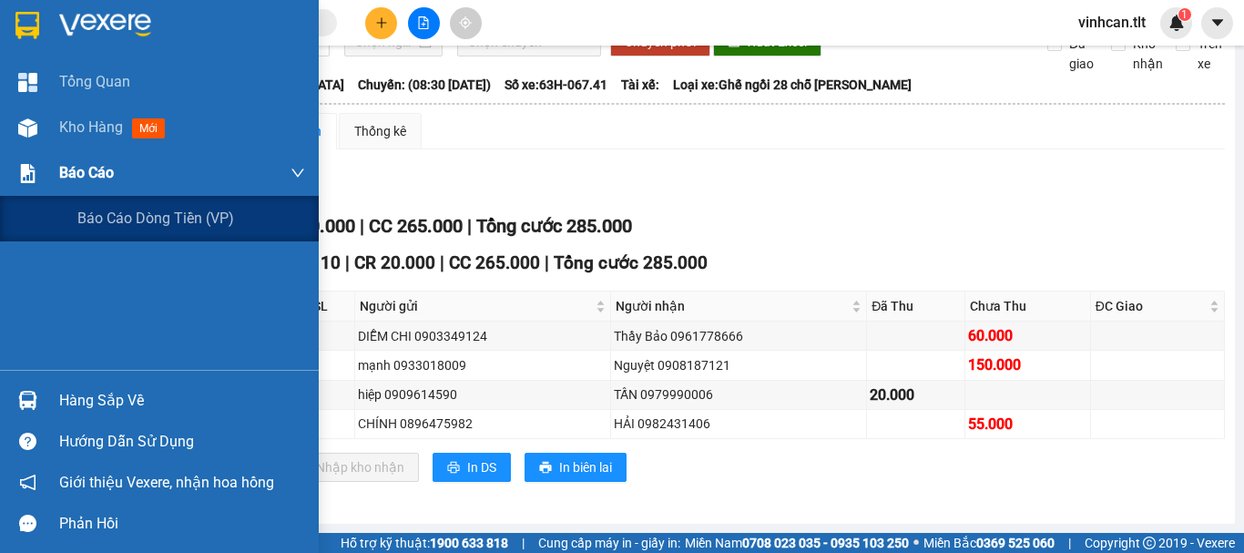
click at [71, 160] on div "Báo cáo" at bounding box center [182, 173] width 246 height 46
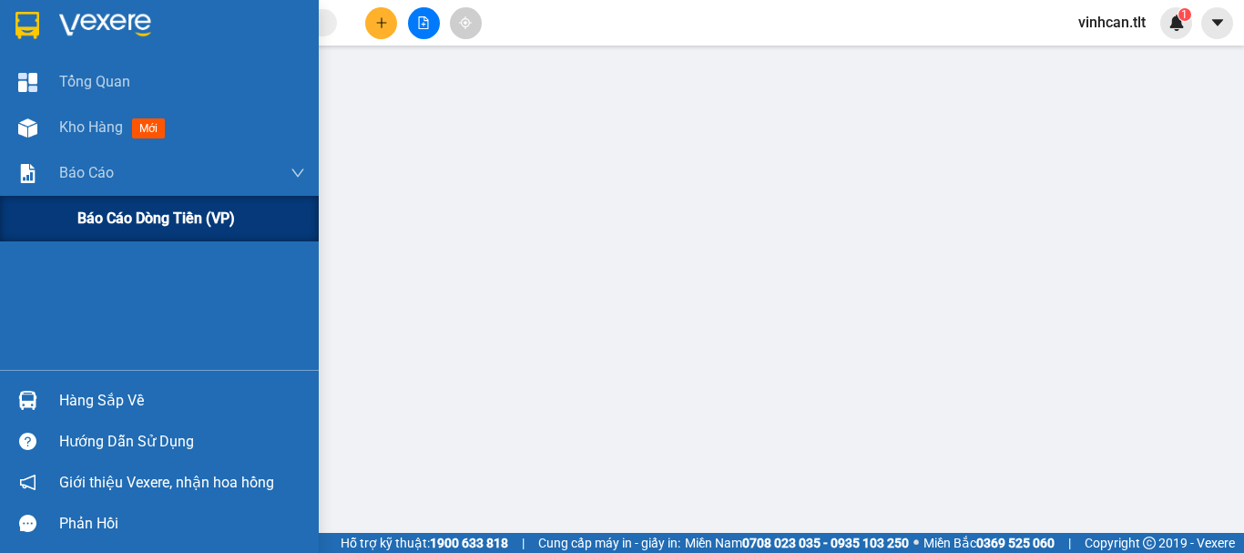
click at [130, 212] on span "Báo cáo dòng tiền (VP)" at bounding box center [156, 218] width 158 height 23
